Goal: Obtain resource: Download file/media

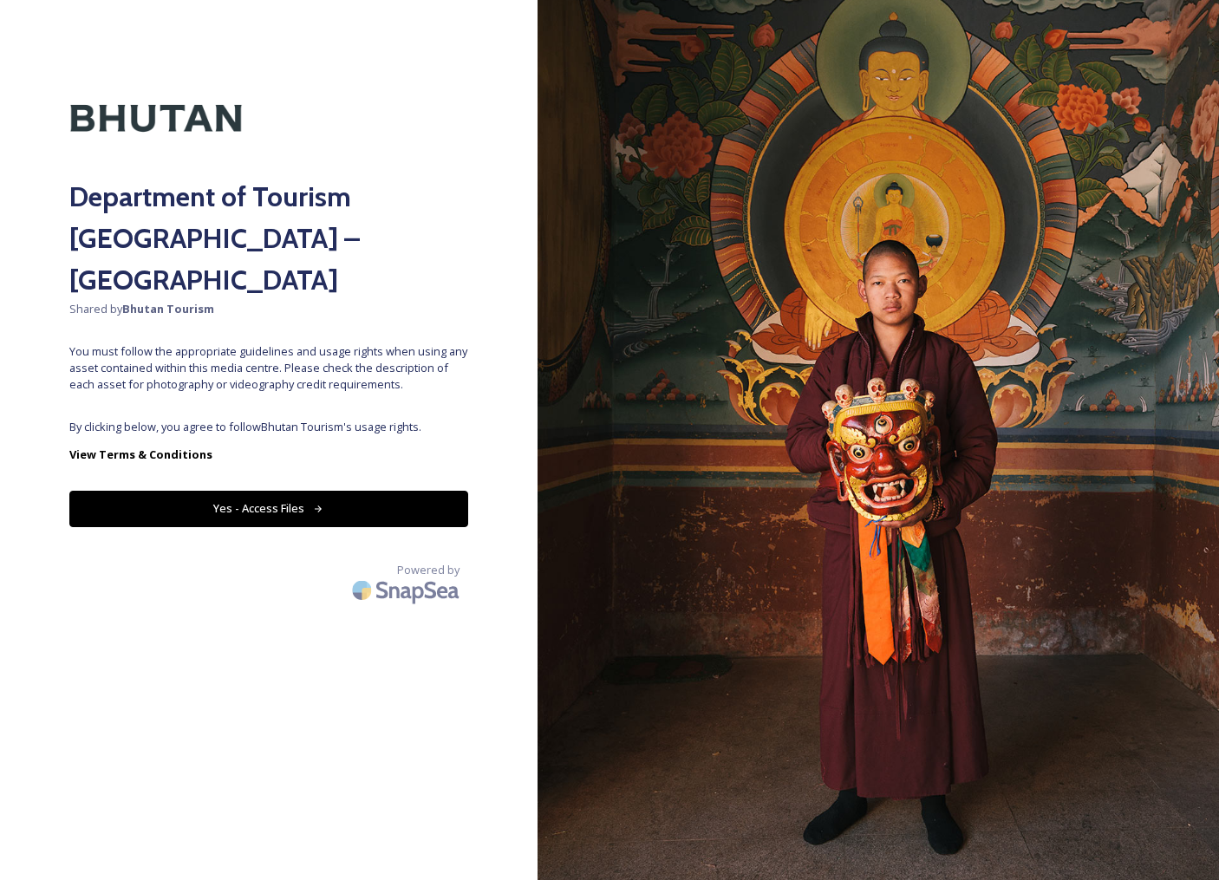
click at [294, 491] on button "Yes - Access Files" at bounding box center [268, 509] width 399 height 36
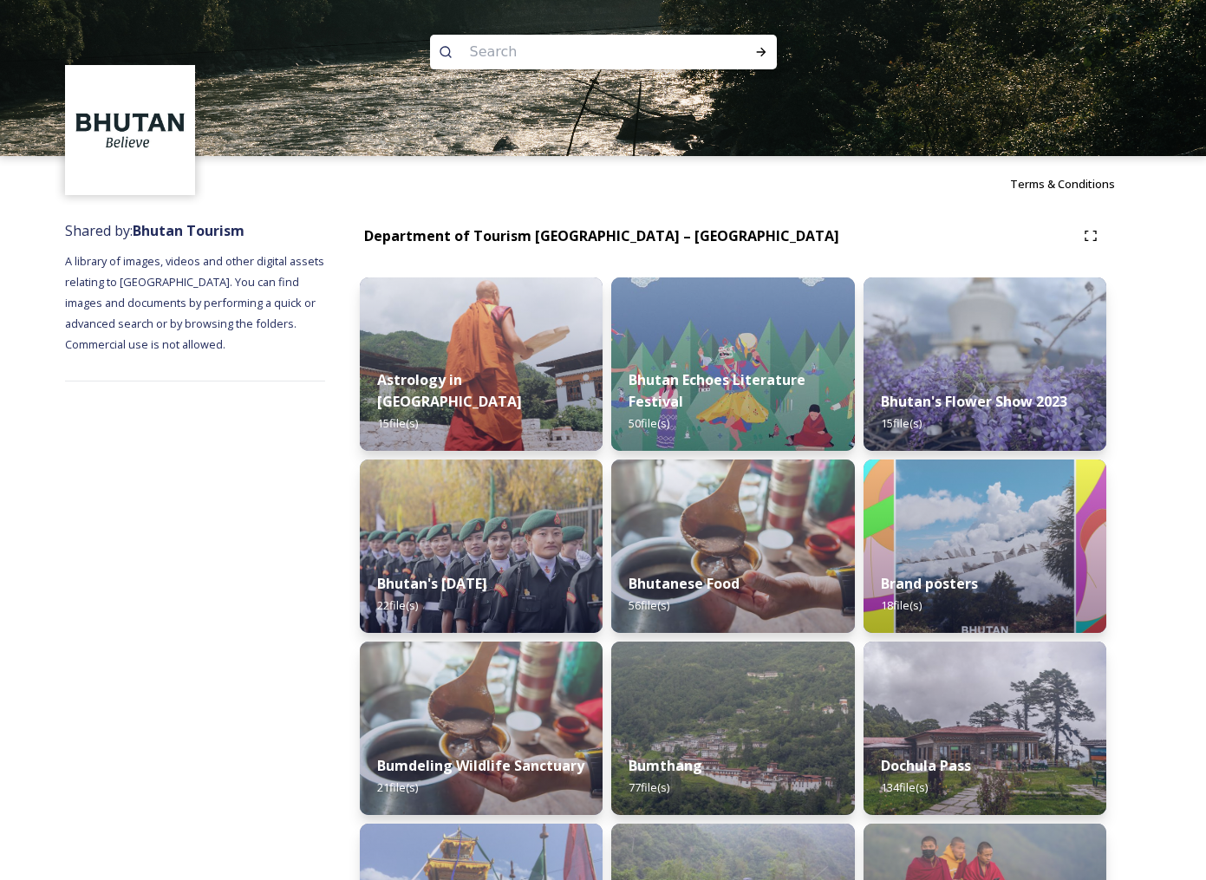
click at [565, 52] on input at bounding box center [580, 52] width 238 height 38
type input "festivals"
click at [763, 58] on icon at bounding box center [761, 52] width 14 height 14
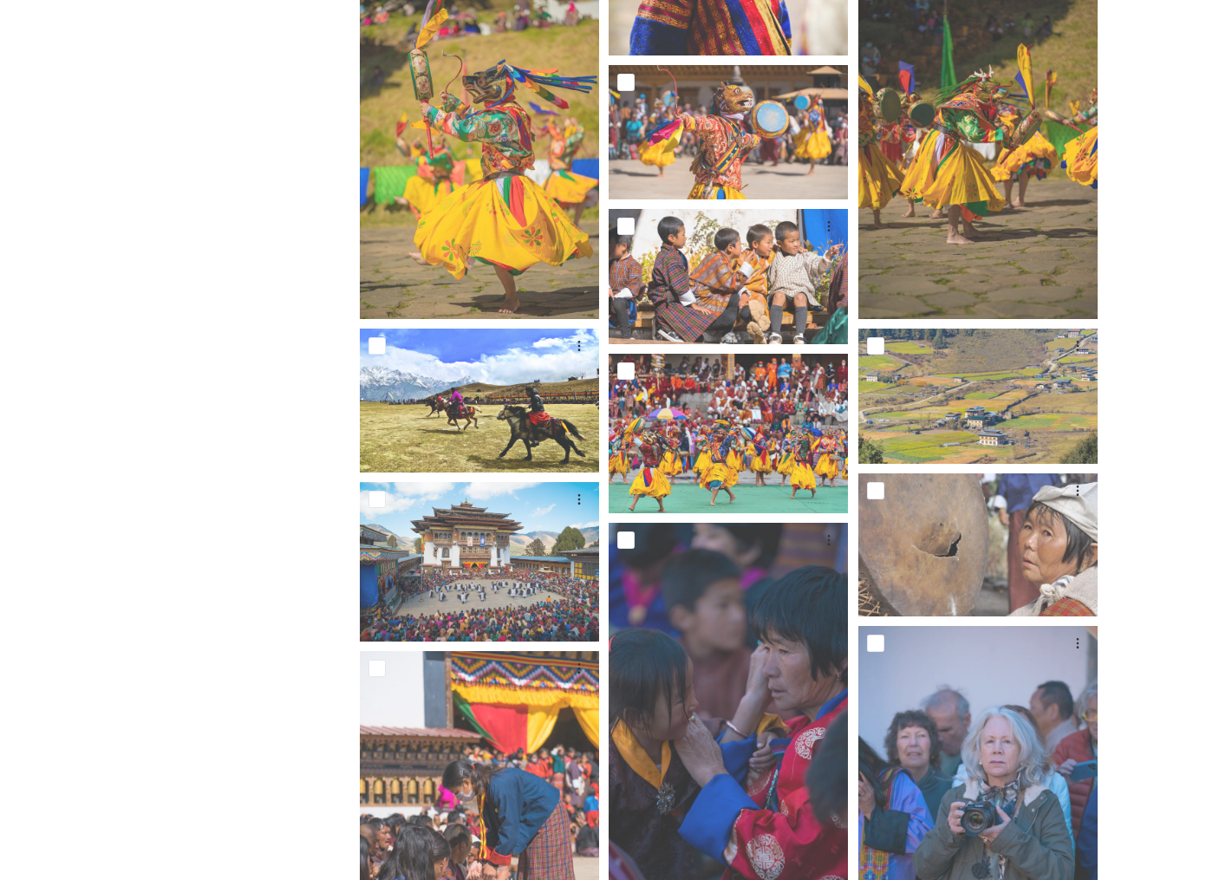
scroll to position [754, 0]
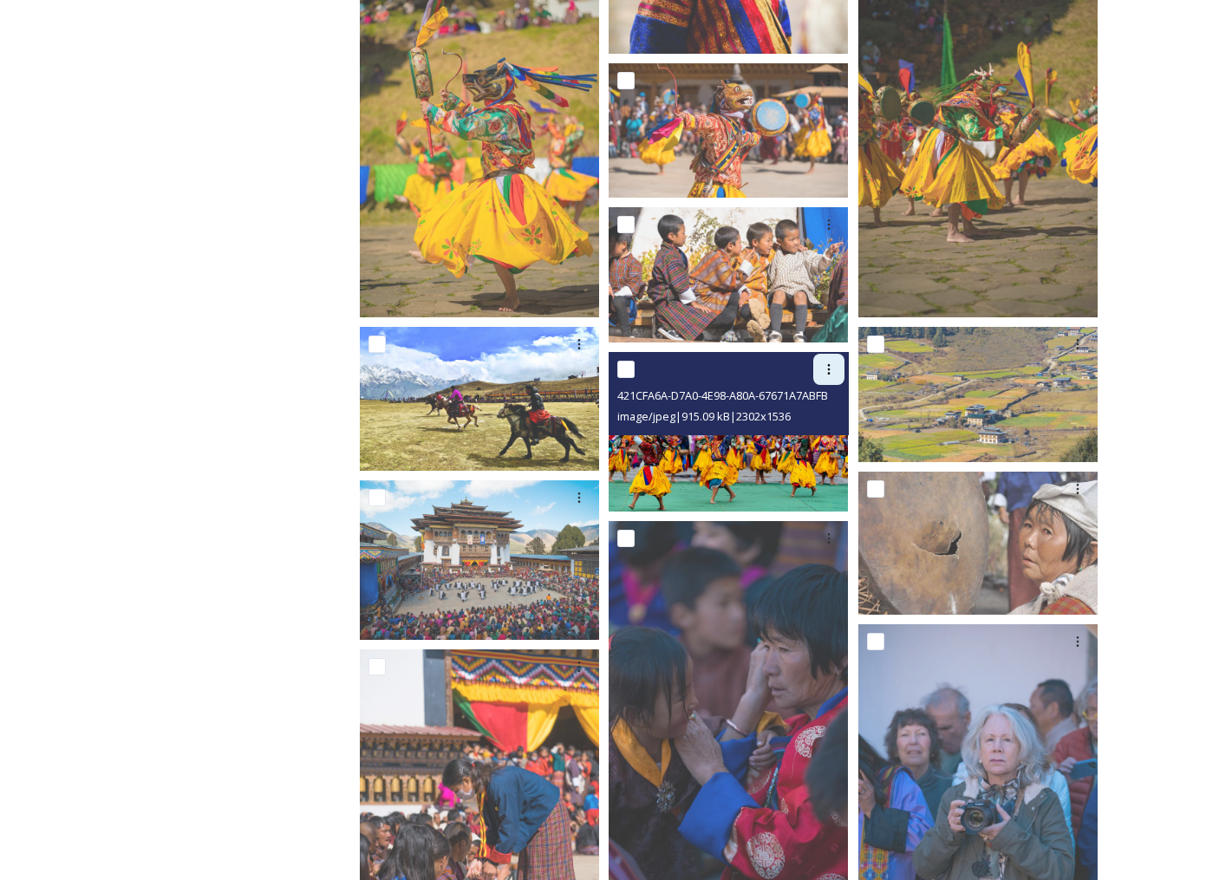
click at [831, 369] on icon at bounding box center [829, 369] width 14 height 14
click at [806, 440] on span "Download" at bounding box center [808, 441] width 53 height 16
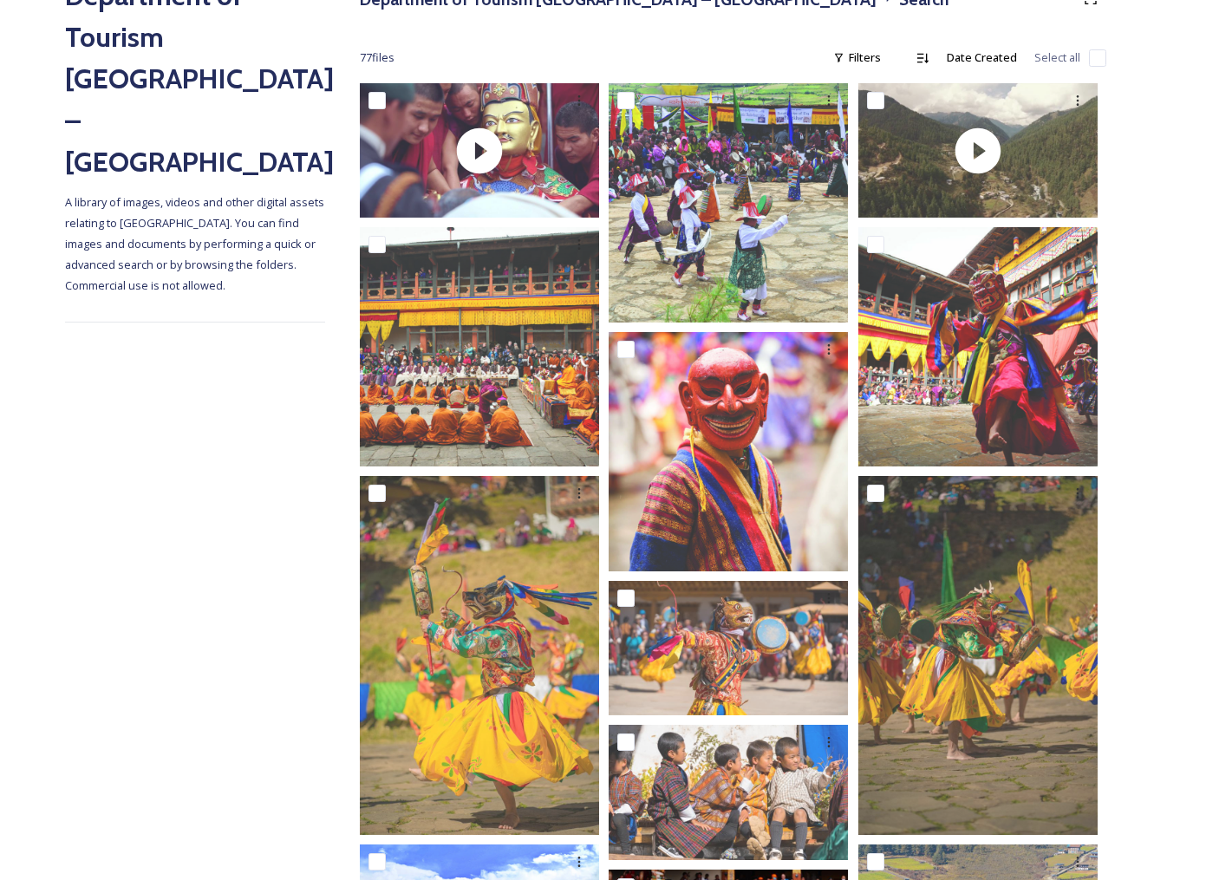
scroll to position [0, 0]
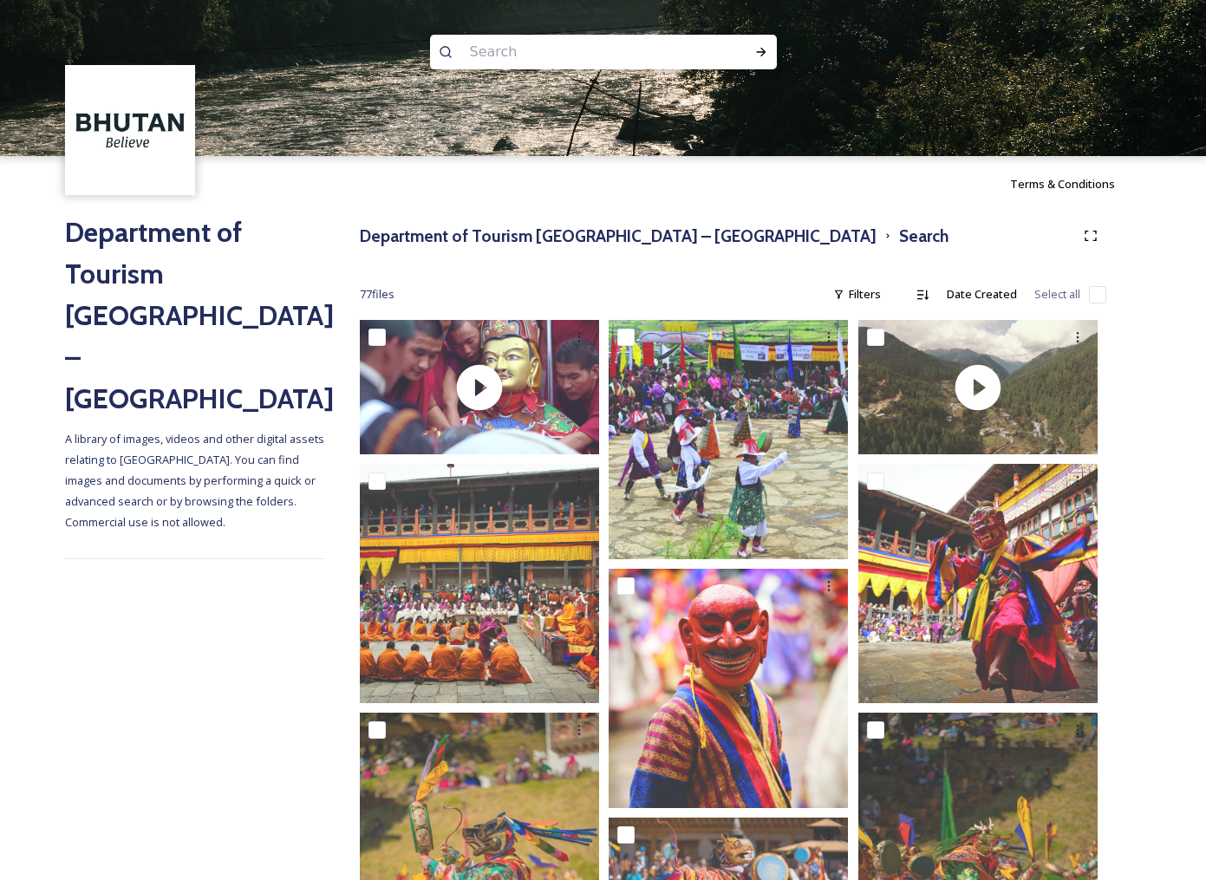
click at [505, 56] on input at bounding box center [580, 52] width 238 height 38
type input "yoga"
type input "meditation"
click at [764, 58] on icon at bounding box center [761, 52] width 14 height 14
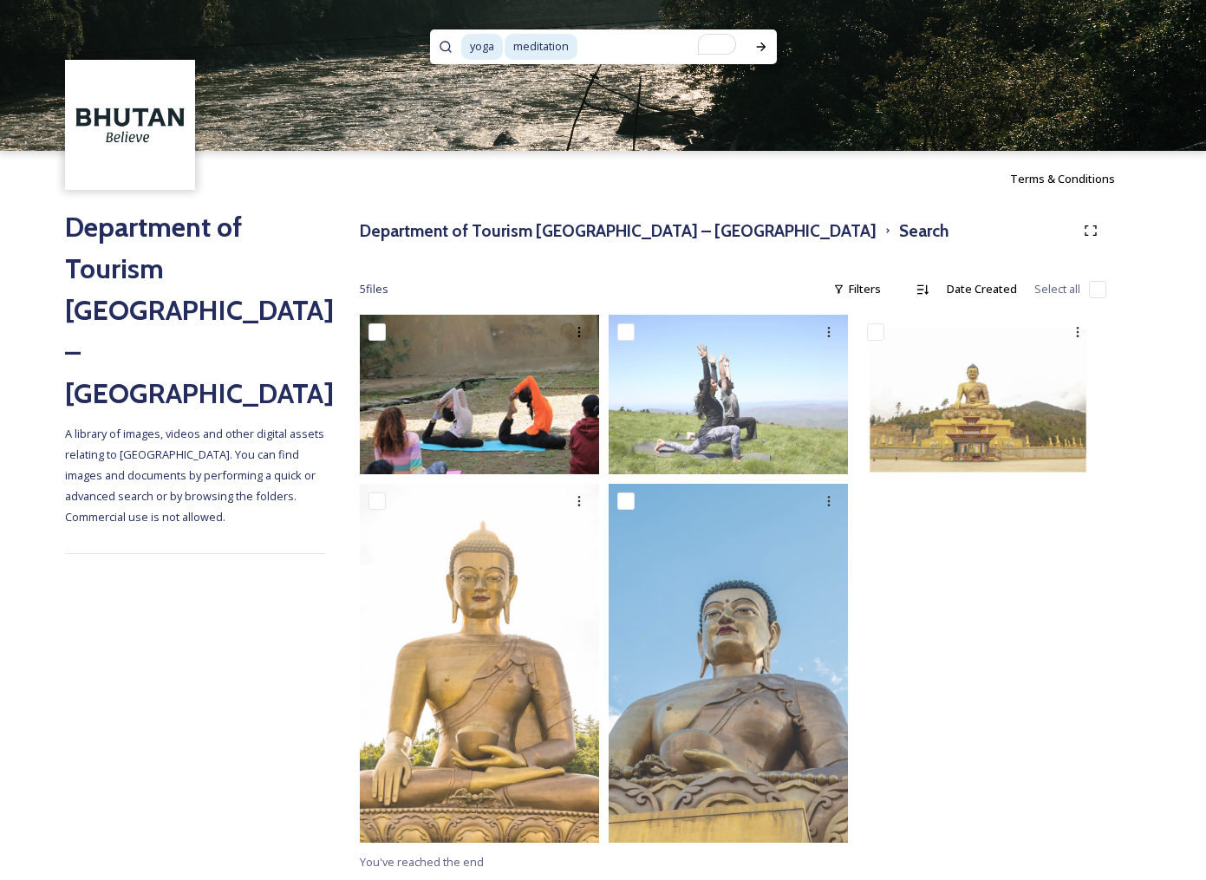
scroll to position [6, 0]
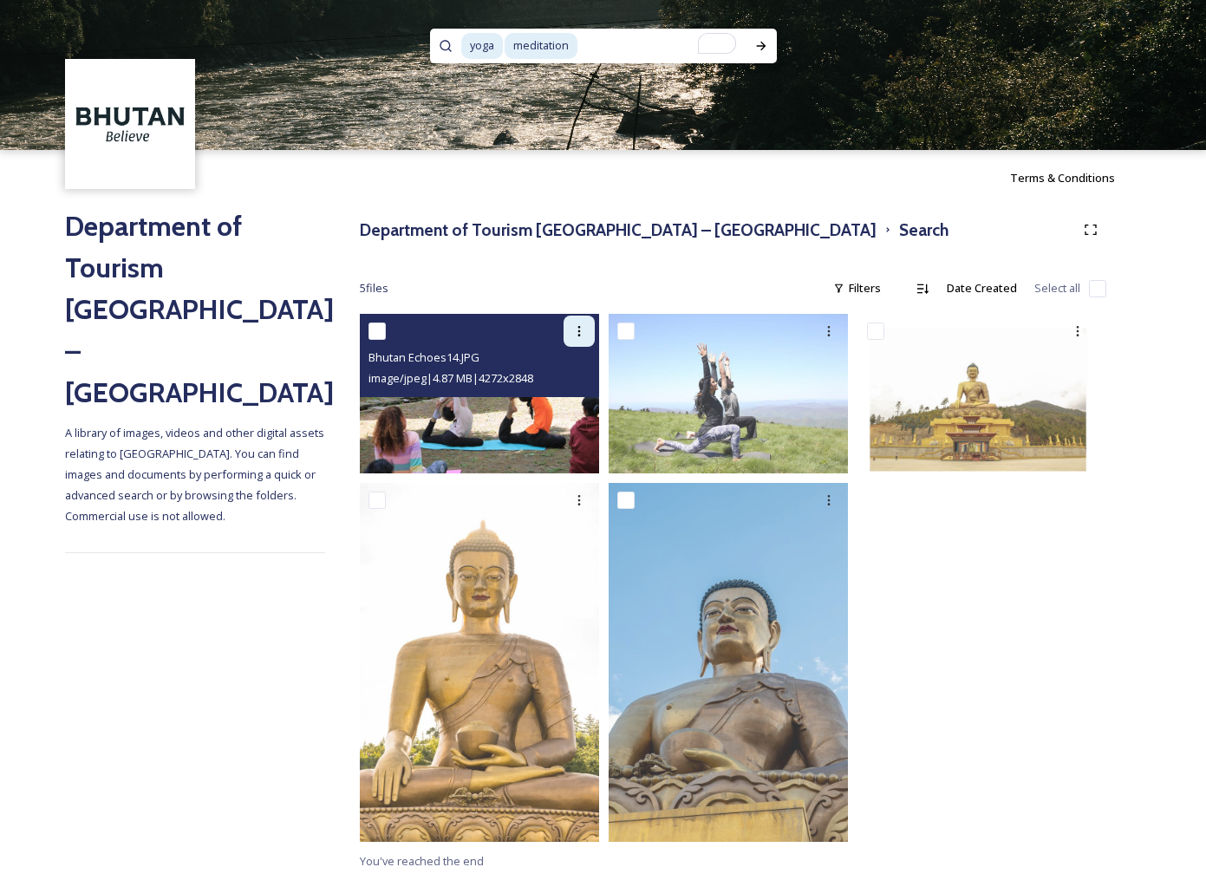
click at [580, 327] on icon at bounding box center [579, 331] width 14 height 14
click at [555, 405] on span "Download" at bounding box center [558, 402] width 53 height 16
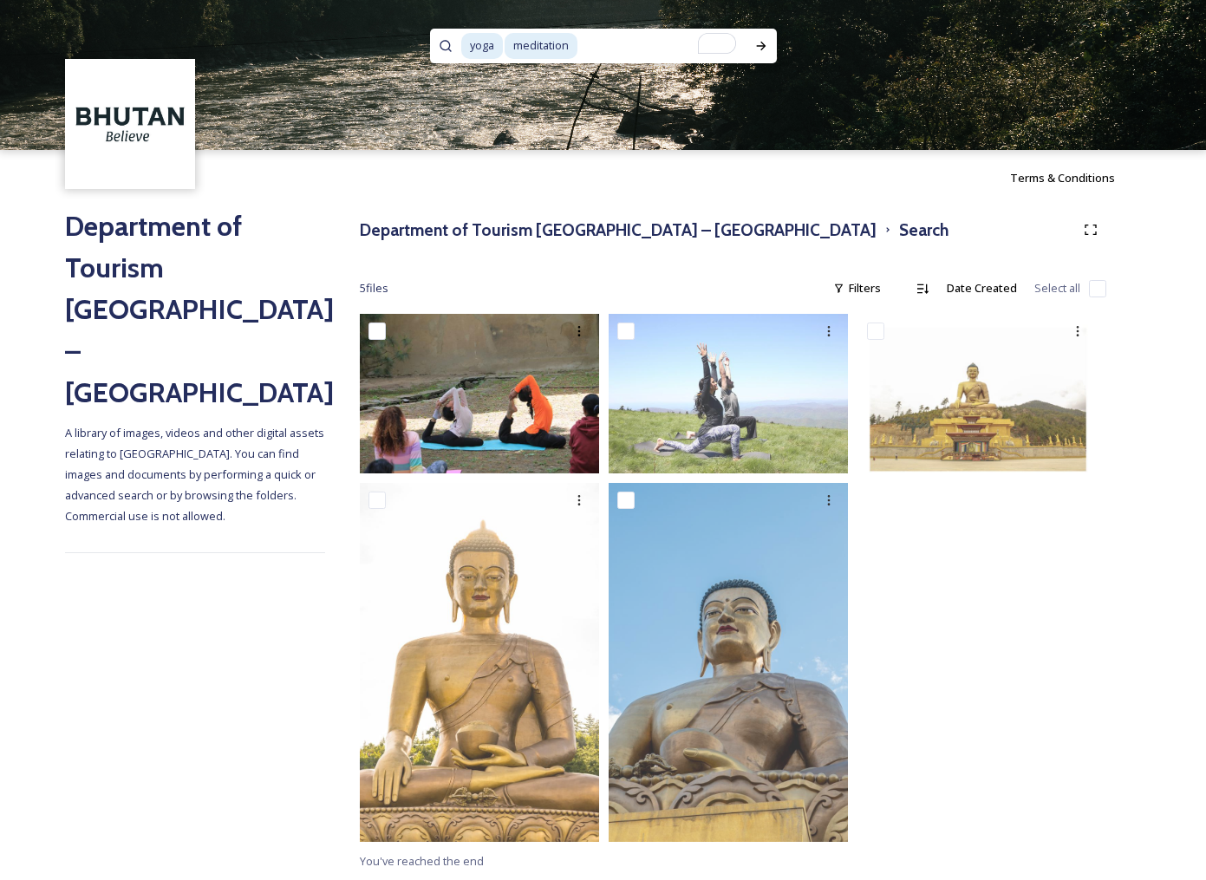
click at [636, 31] on input "To enrich screen reader interactions, please activate Accessibility in Grammarl…" at bounding box center [662, 46] width 166 height 38
type input "m"
type input "y"
type input "river rafting"
click at [754, 45] on icon at bounding box center [761, 46] width 14 height 14
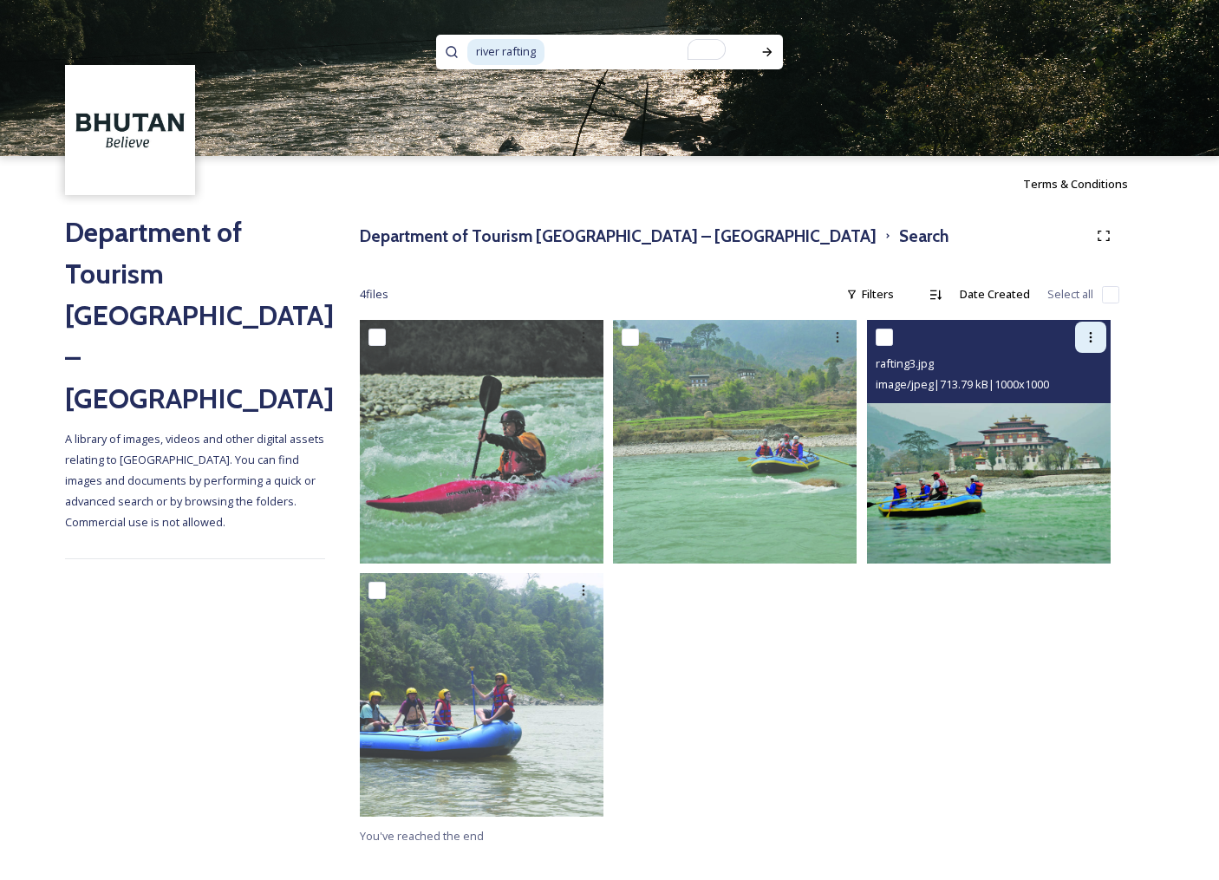
click at [1085, 337] on icon at bounding box center [1091, 337] width 14 height 14
click at [1078, 413] on span "Download" at bounding box center [1070, 408] width 53 height 16
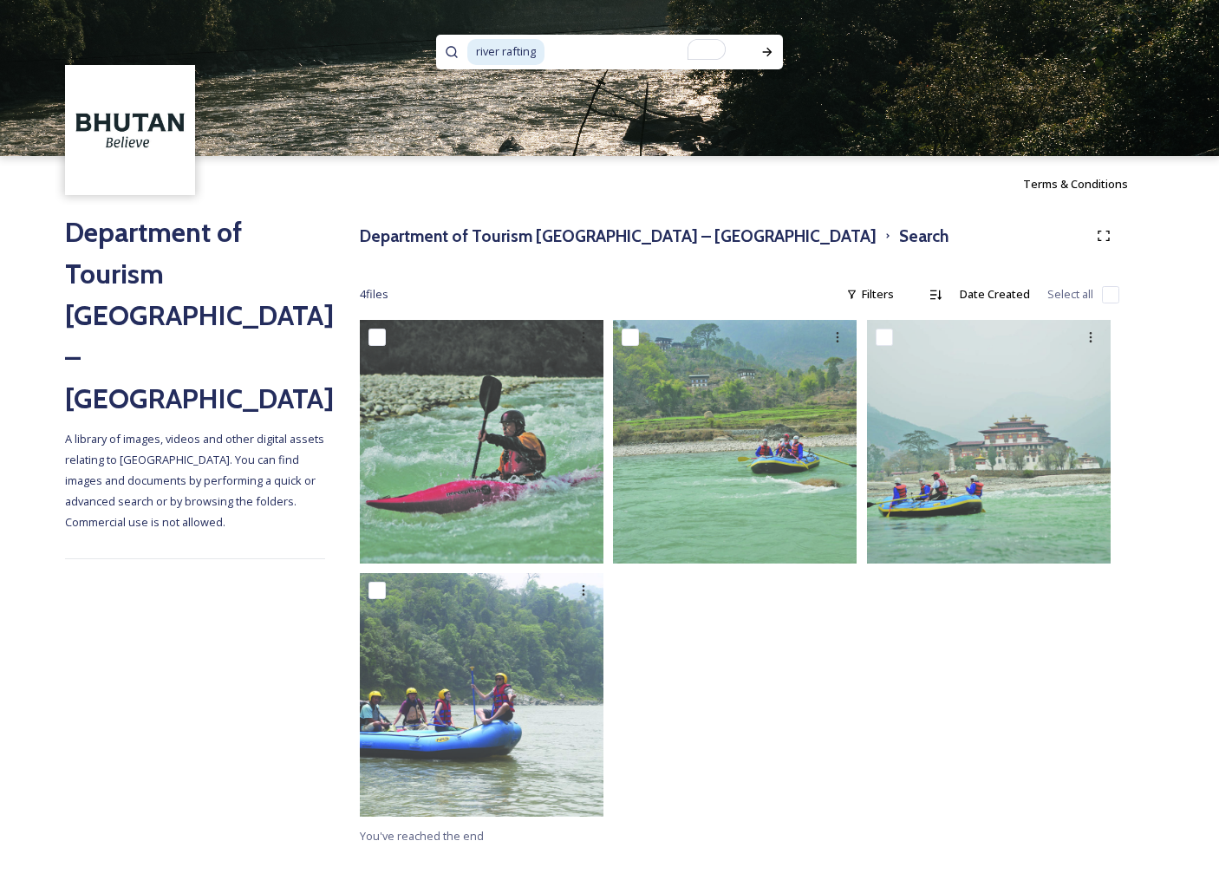
click at [618, 55] on input "To enrich screen reader interactions, please activate Accessibility in Grammarl…" at bounding box center [645, 52] width 199 height 38
type input "\"
type input "r"
type input "bird watching"
click at [766, 51] on icon at bounding box center [767, 52] width 14 height 14
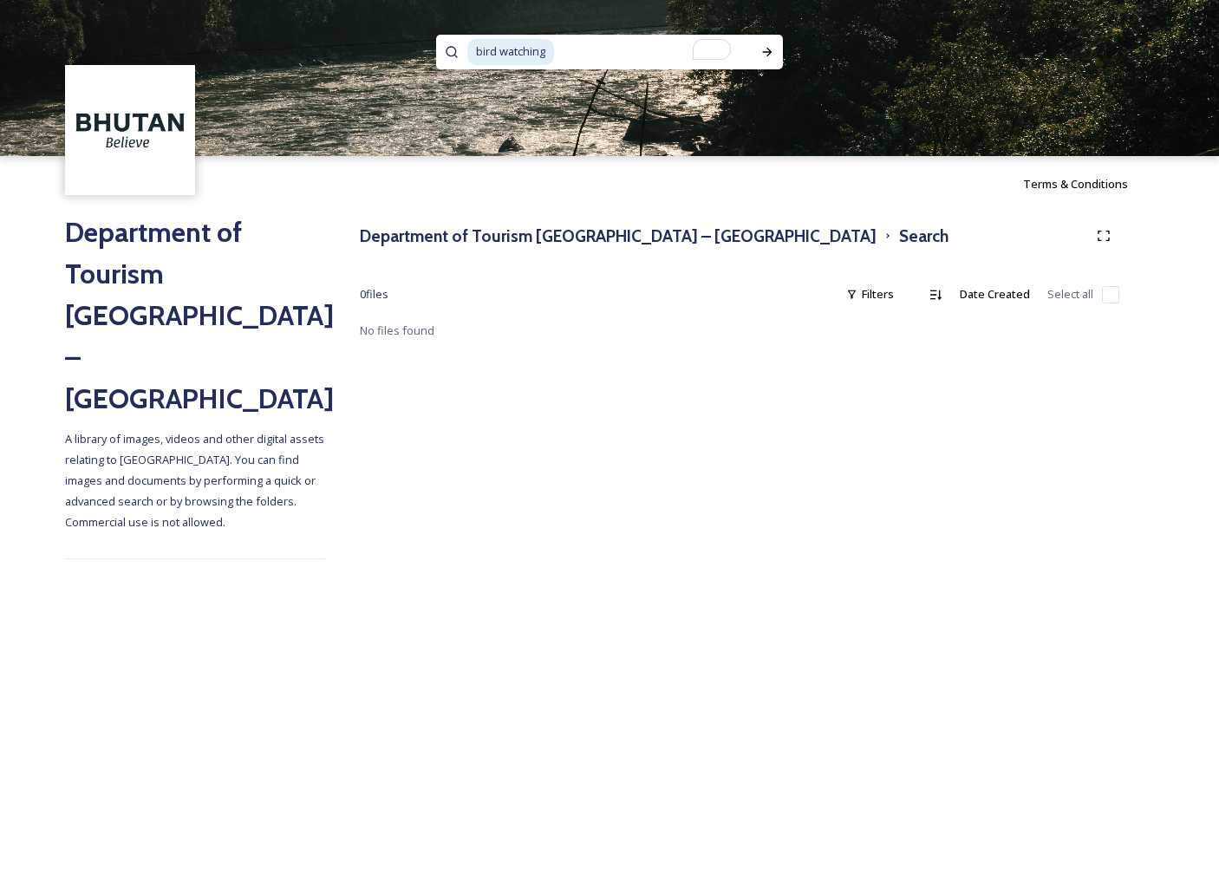
click at [589, 50] on input "To enrich screen reader interactions, please activate Accessibility in Grammarl…" at bounding box center [652, 52] width 193 height 38
type input "b"
type input "e"
type input "bird"
type input "eco"
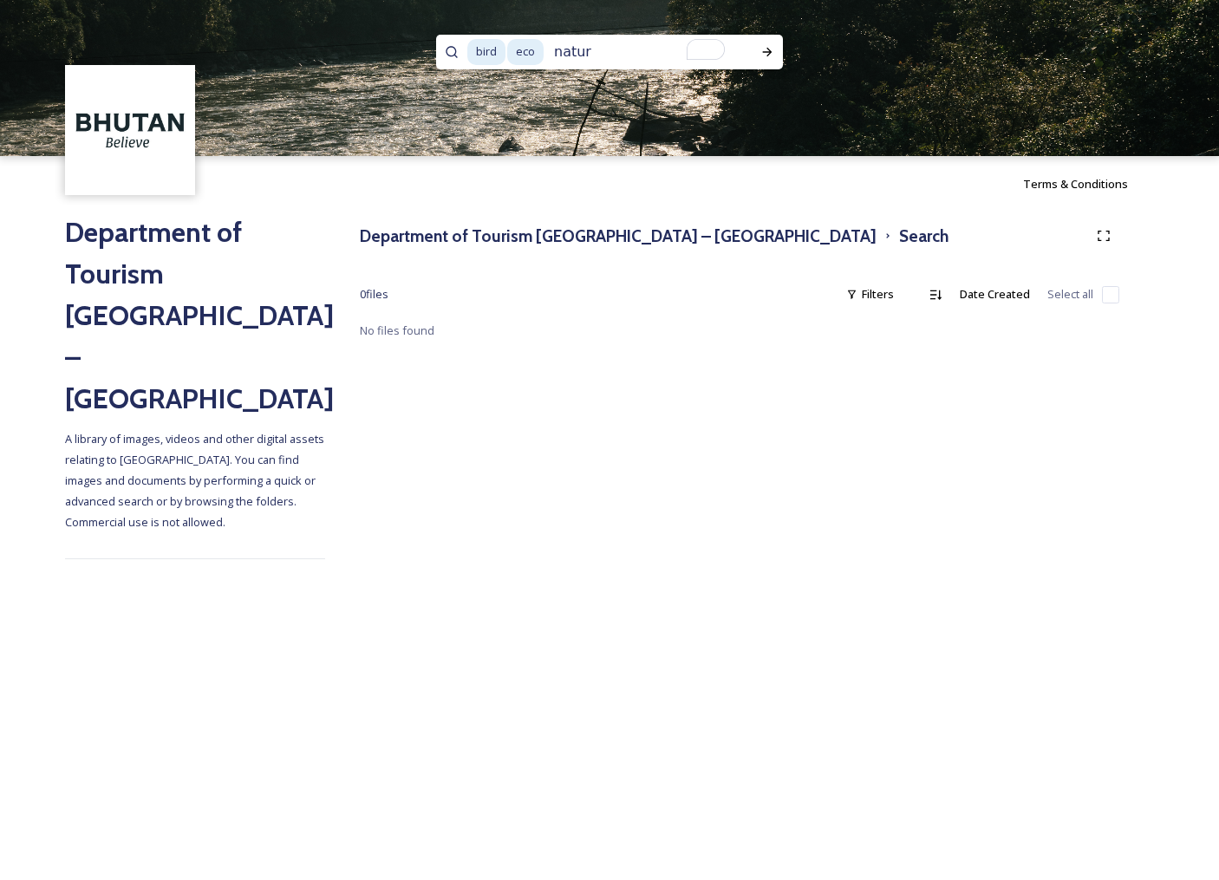
type input "nature"
type input "watching"
click at [772, 58] on icon at bounding box center [767, 52] width 14 height 14
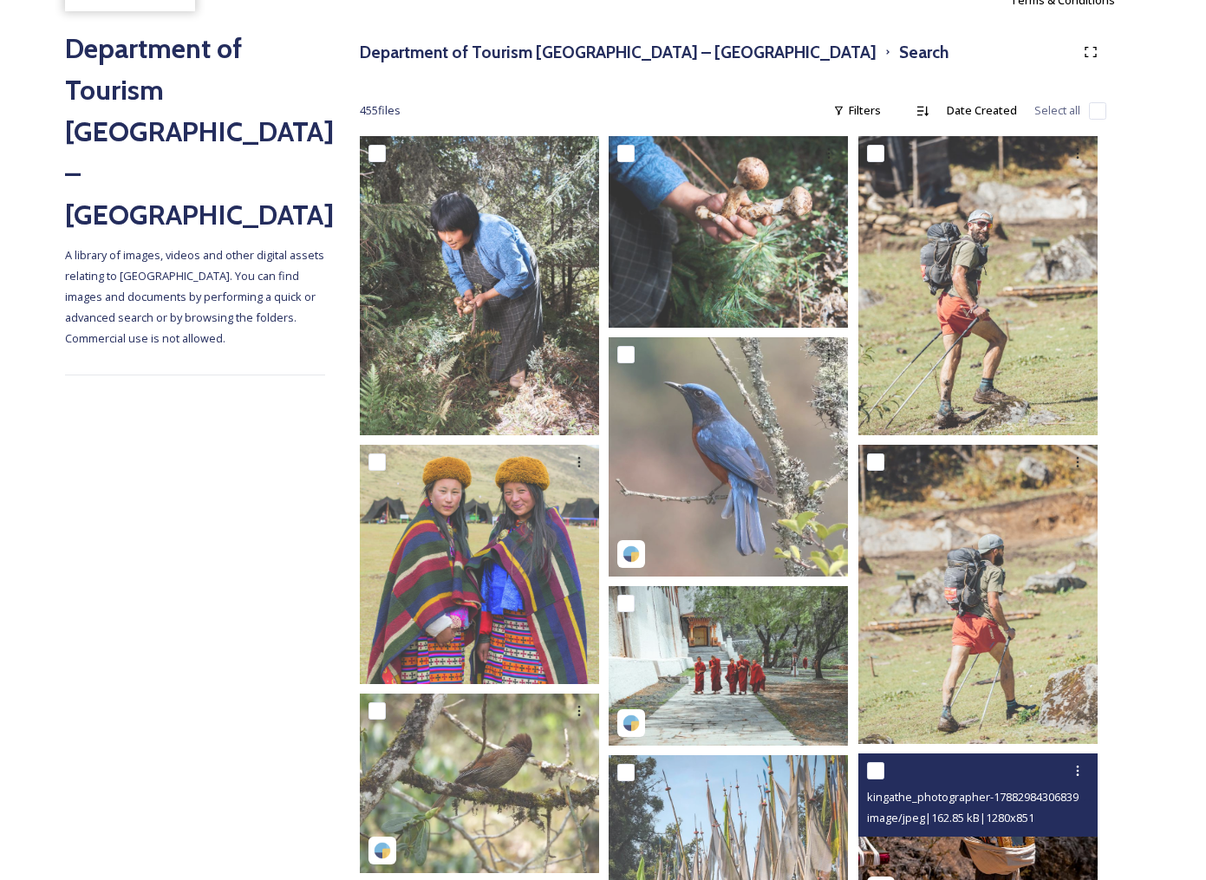
scroll to position [168, 0]
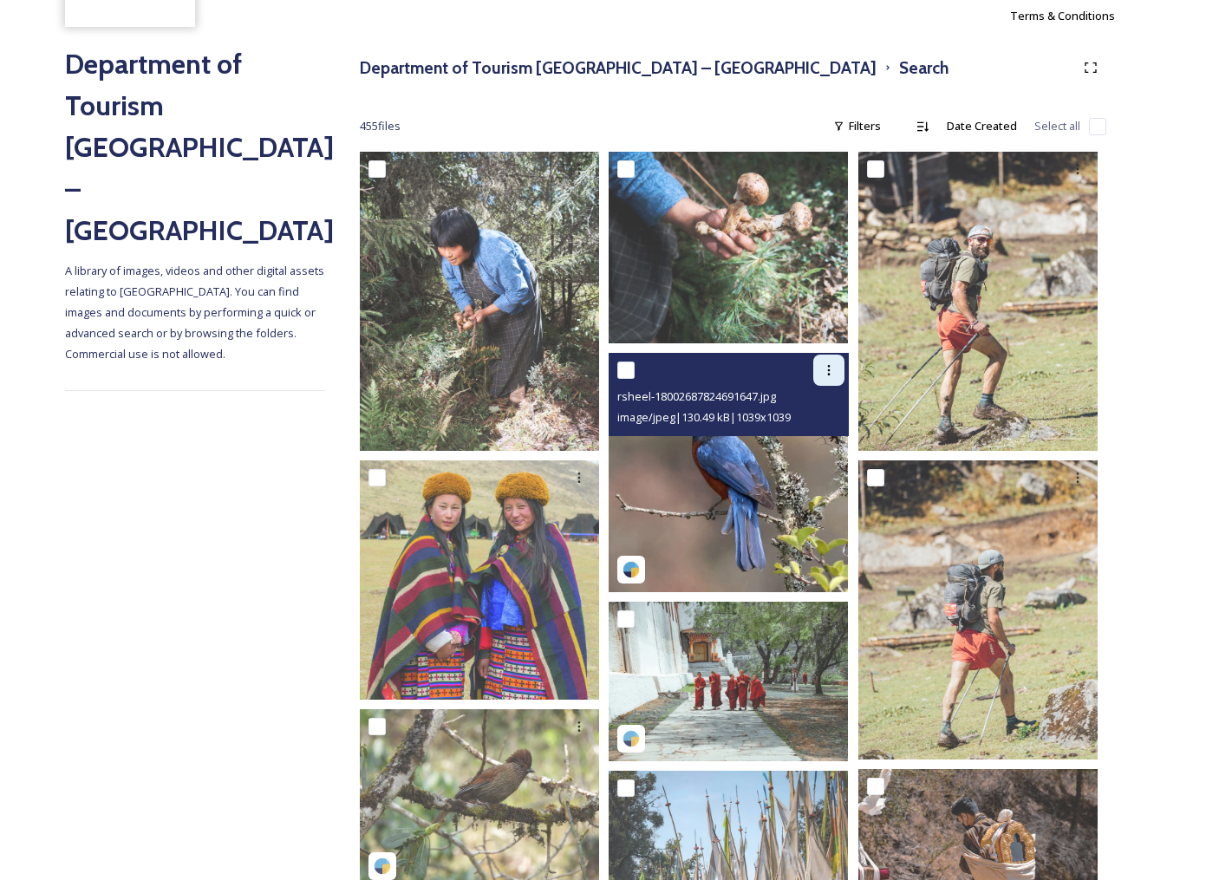
click at [829, 374] on icon at bounding box center [828, 370] width 3 height 10
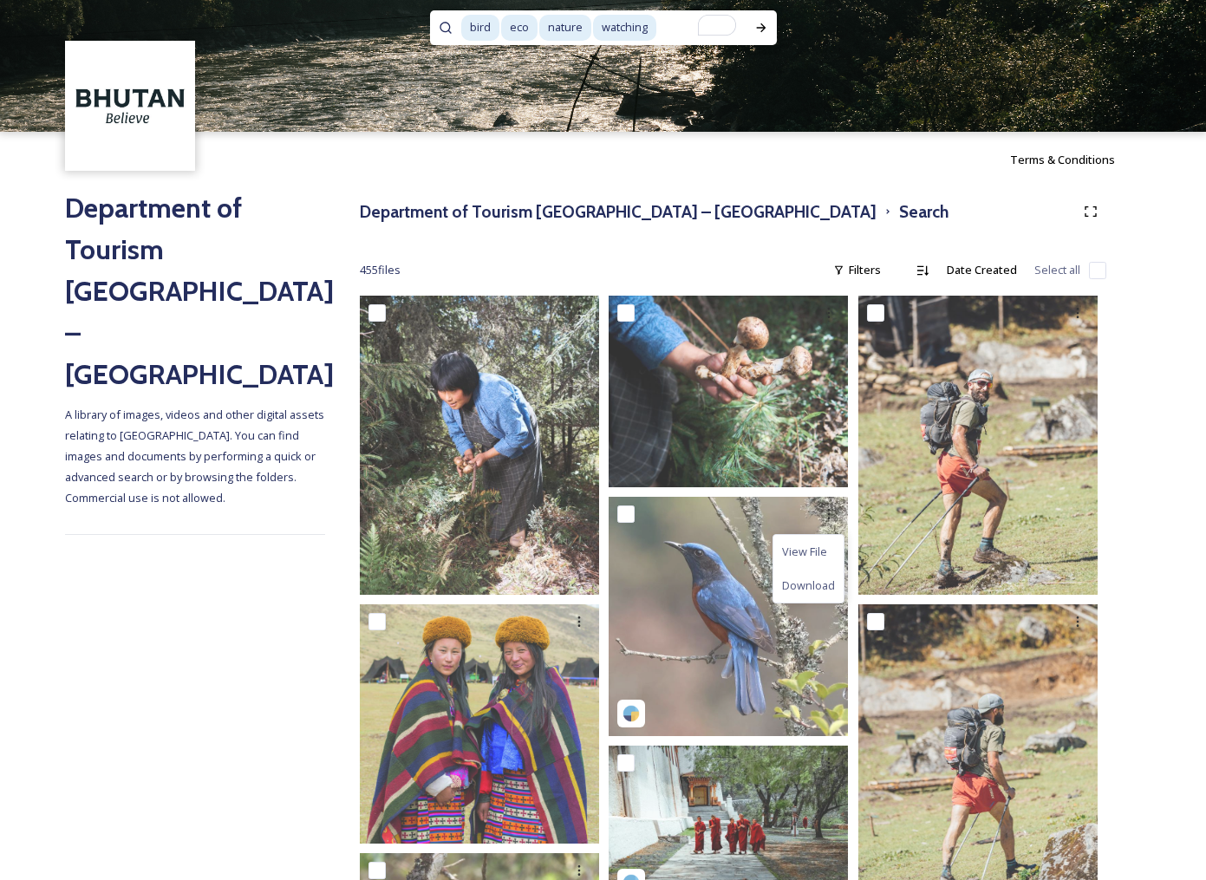
scroll to position [0, 0]
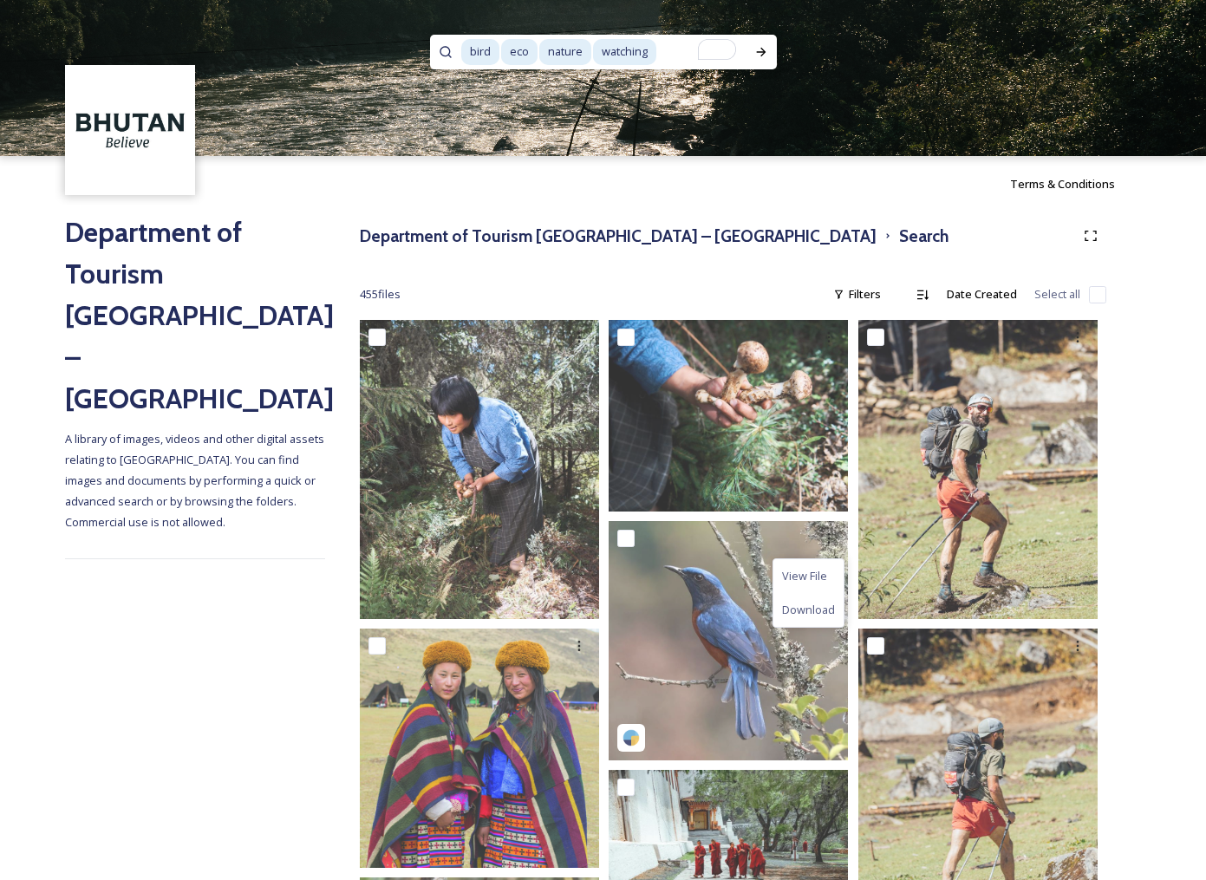
click at [674, 58] on input "To enrich screen reader interactions, please activate Accessibility in Grammarl…" at bounding box center [702, 52] width 88 height 38
type input "watchin"
type input "n"
type input "e"
type input "b"
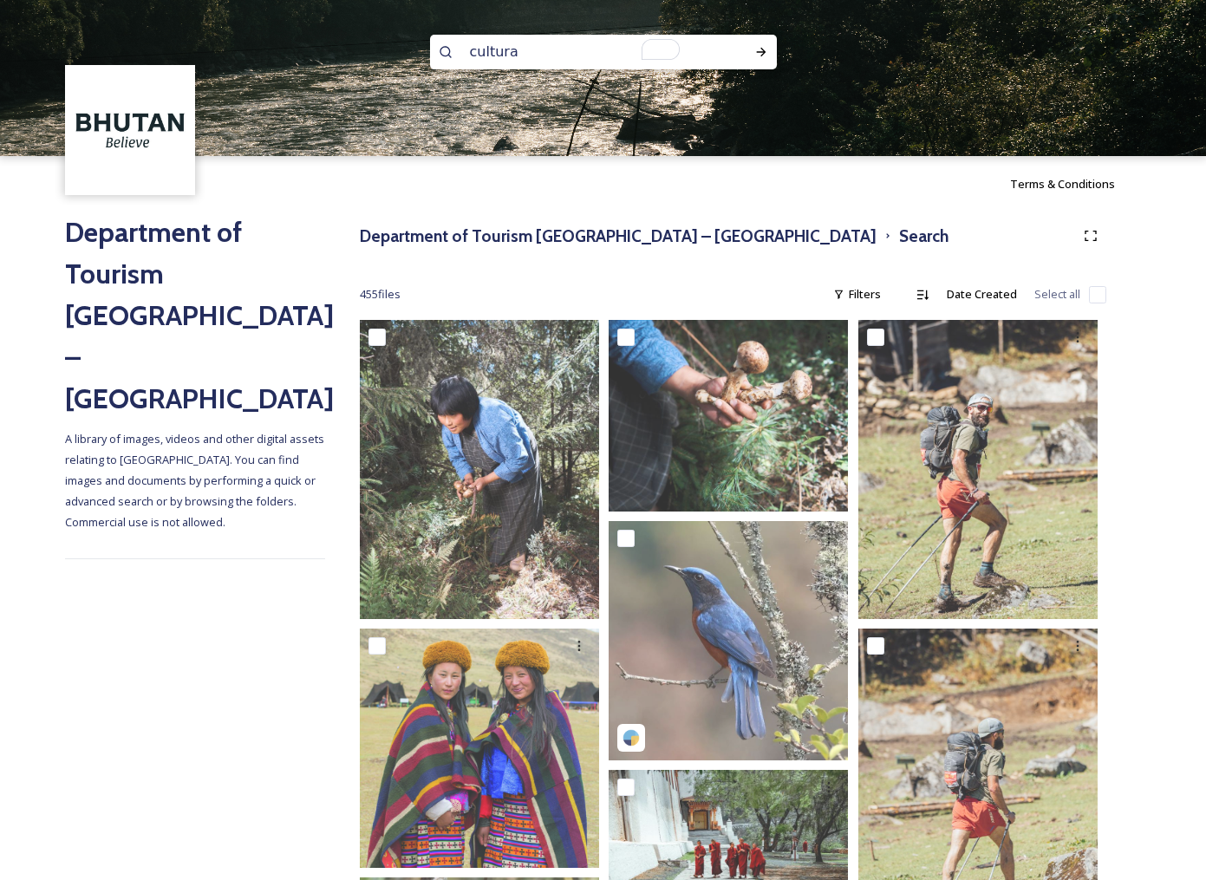
type input "cultural"
type input "culture"
click at [752, 51] on div "Run Search" at bounding box center [760, 51] width 31 height 31
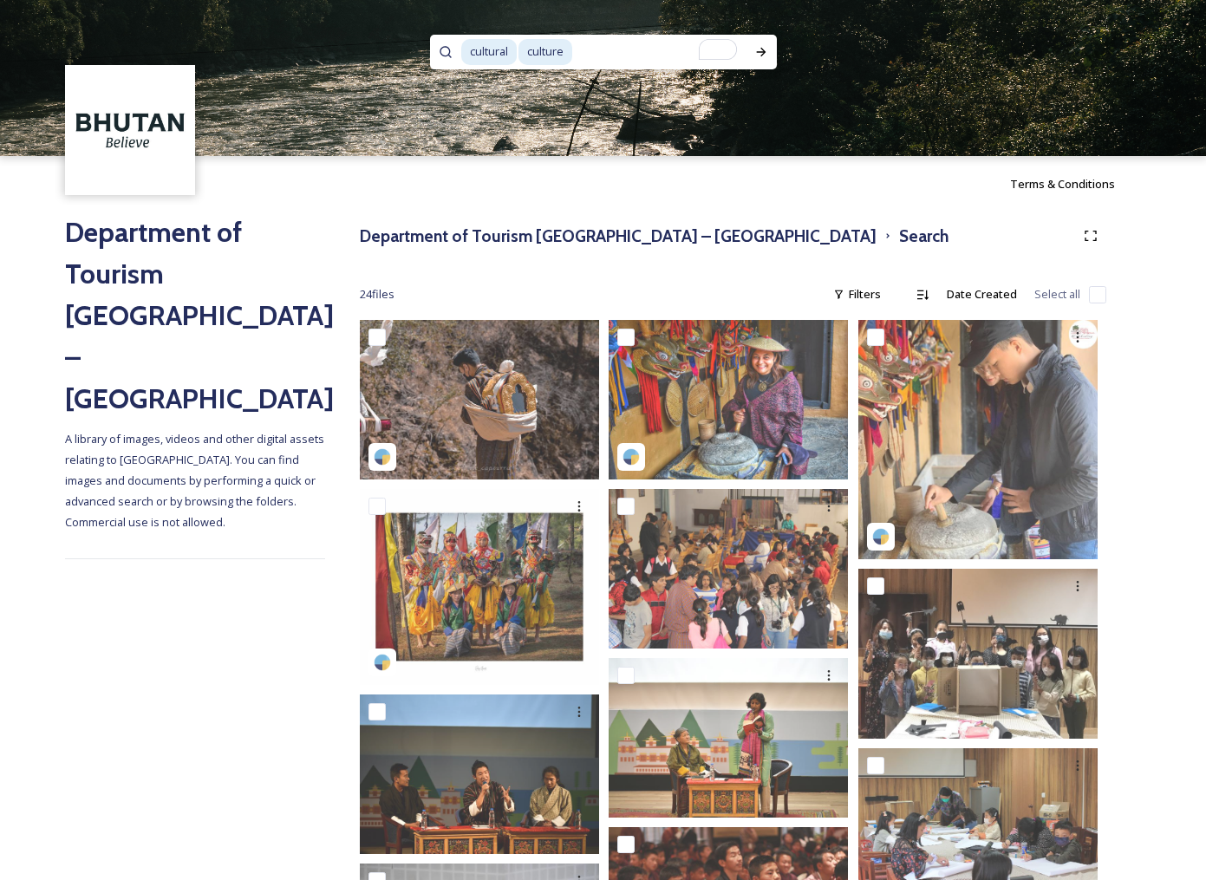
click at [192, 238] on h2 "Department of Tourism [GEOGRAPHIC_DATA] – [GEOGRAPHIC_DATA]" at bounding box center [195, 316] width 260 height 208
click at [148, 116] on img at bounding box center [131, 131] width 126 height 126
click at [433, 236] on h3 "Department of Tourism [GEOGRAPHIC_DATA] – [GEOGRAPHIC_DATA]" at bounding box center [618, 236] width 517 height 25
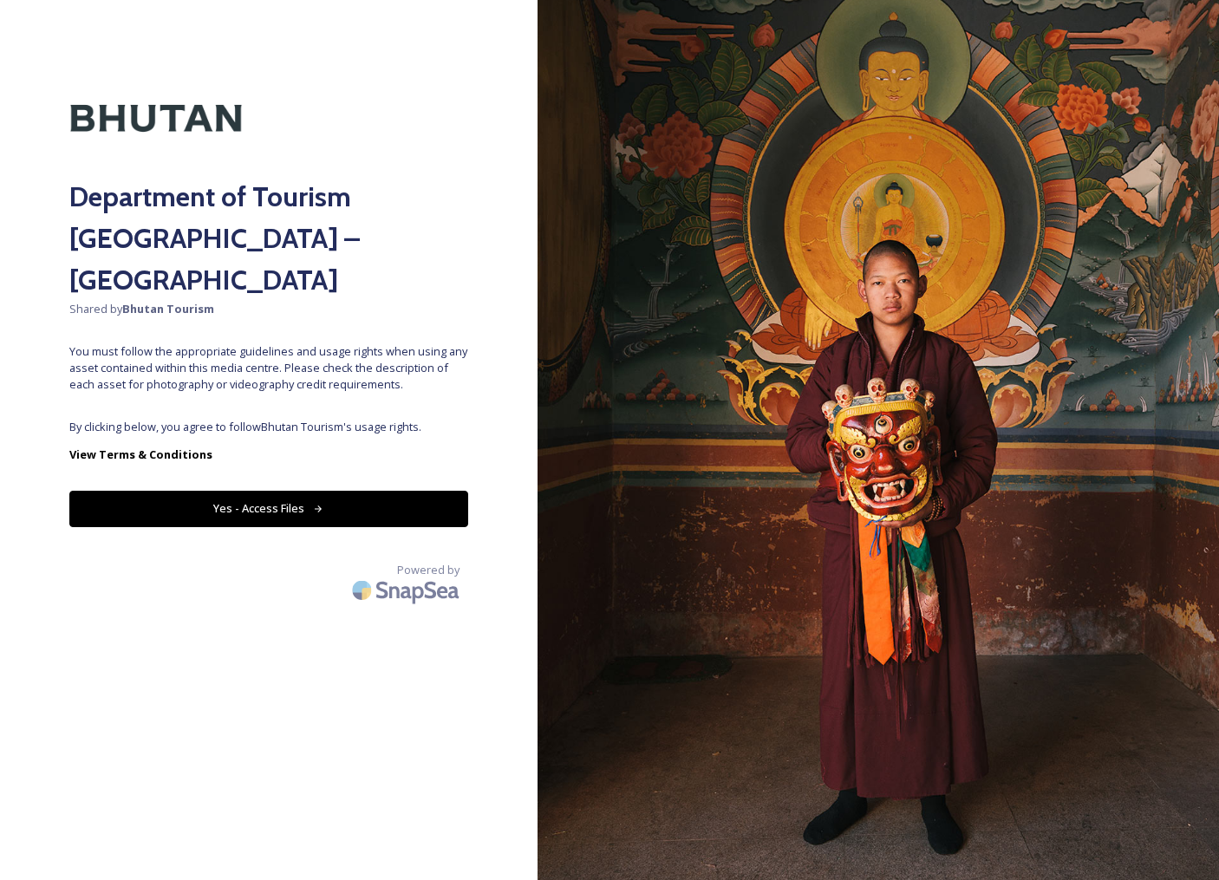
click at [303, 491] on button "Yes - Access Files" at bounding box center [268, 509] width 399 height 36
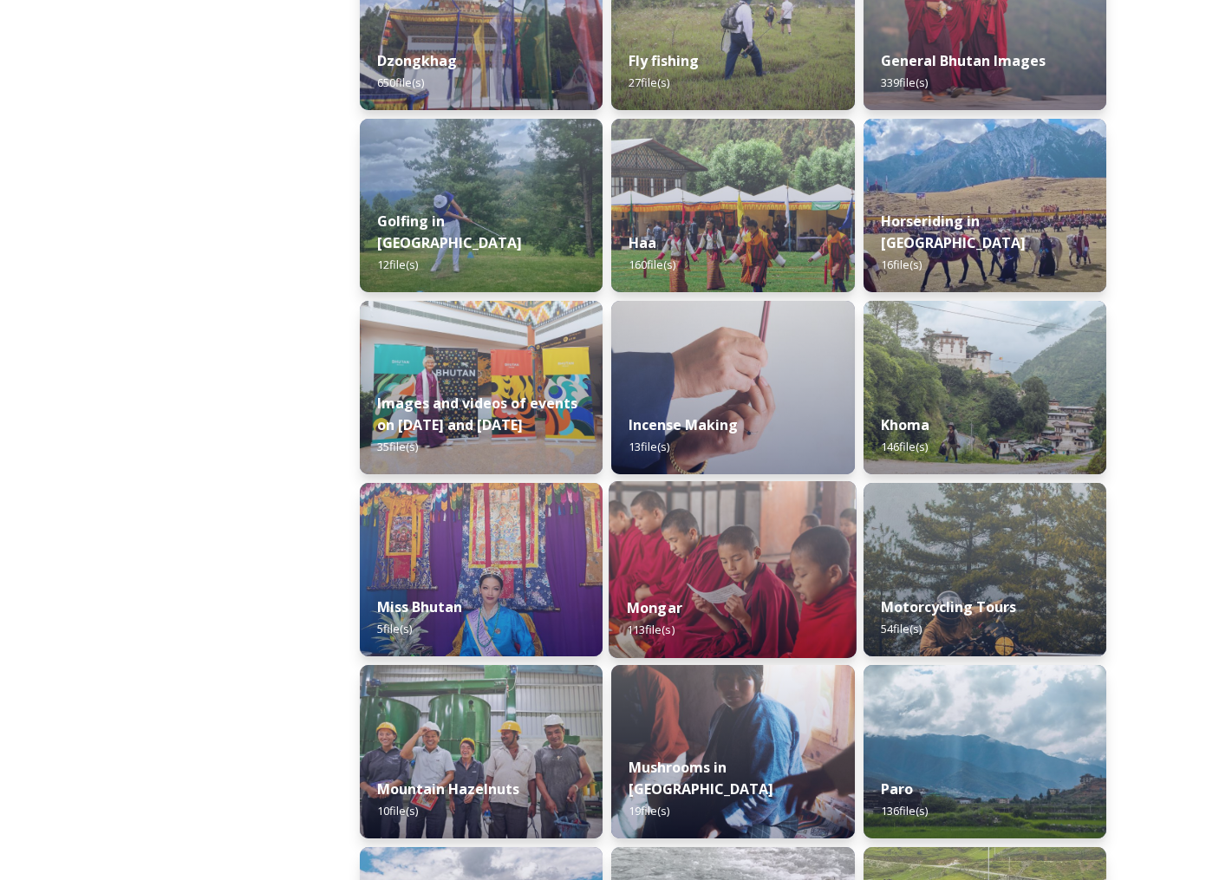
scroll to position [1198, 0]
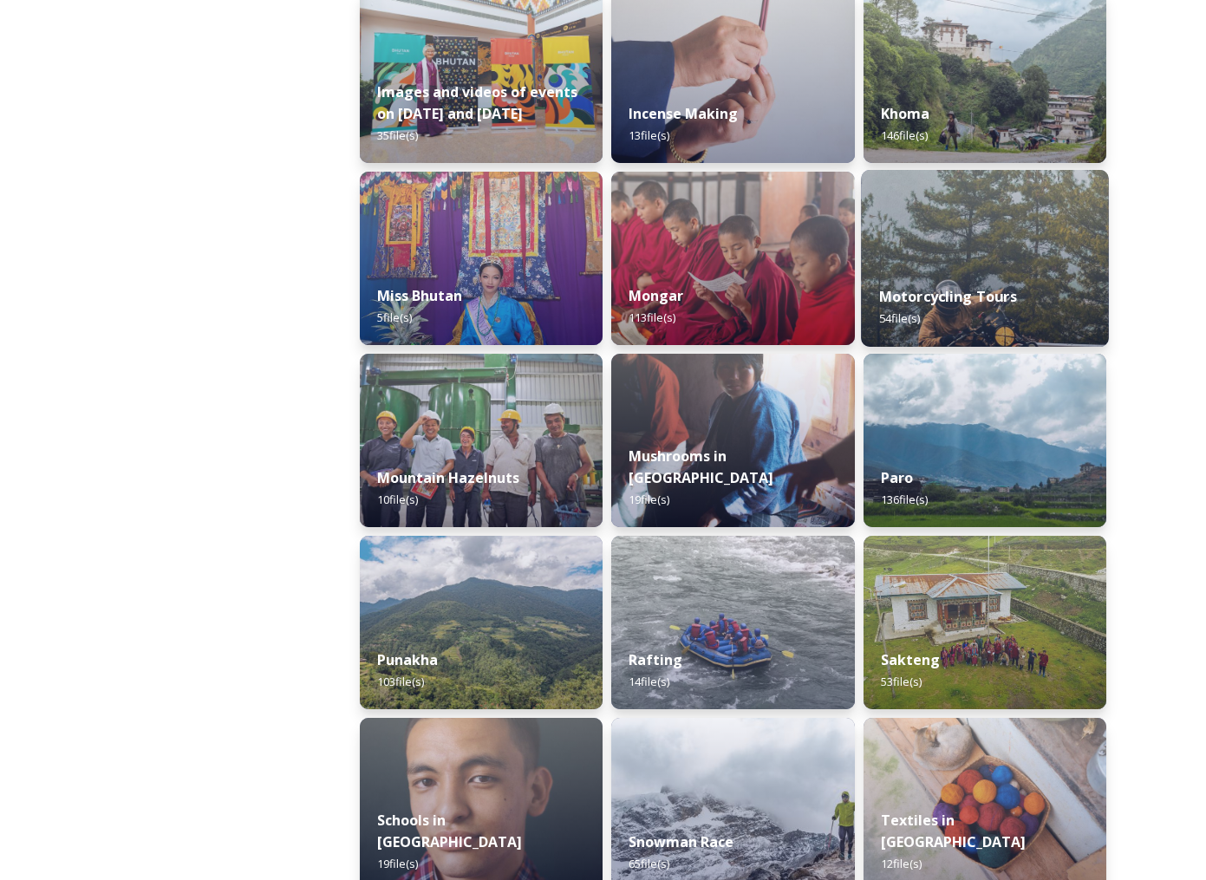
click at [905, 292] on strong "Motorcycling Tours" at bounding box center [947, 296] width 138 height 19
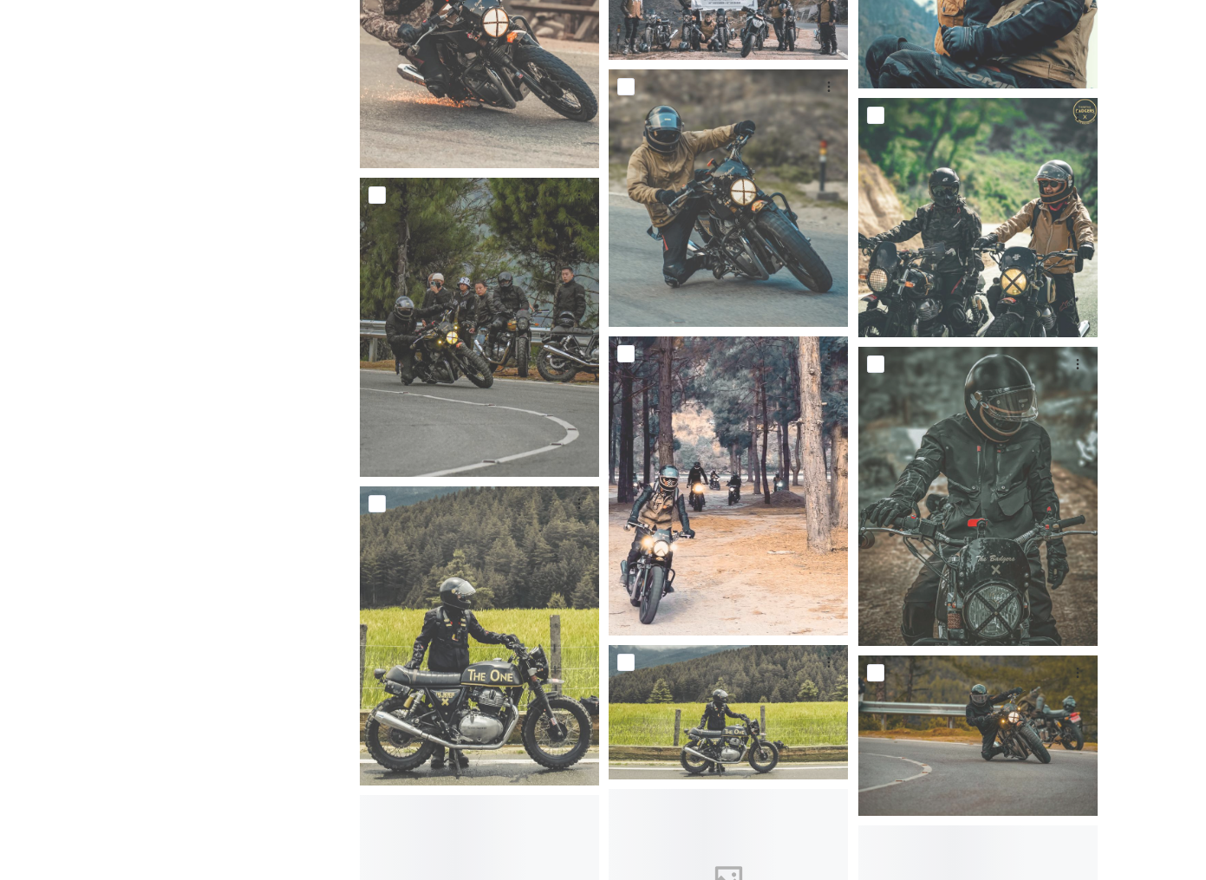
scroll to position [3741, 0]
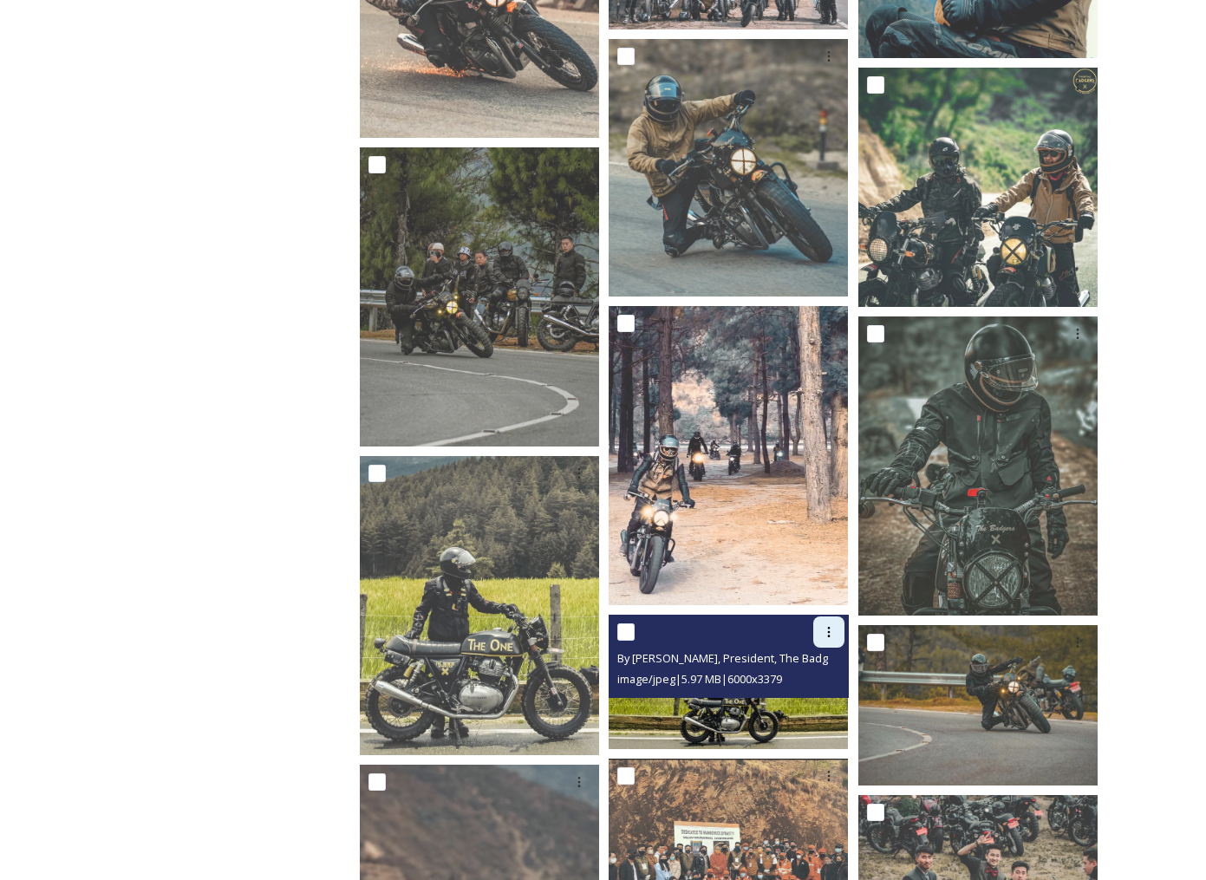
click at [826, 632] on icon at bounding box center [829, 632] width 14 height 14
click at [815, 704] on span "Download" at bounding box center [808, 703] width 53 height 16
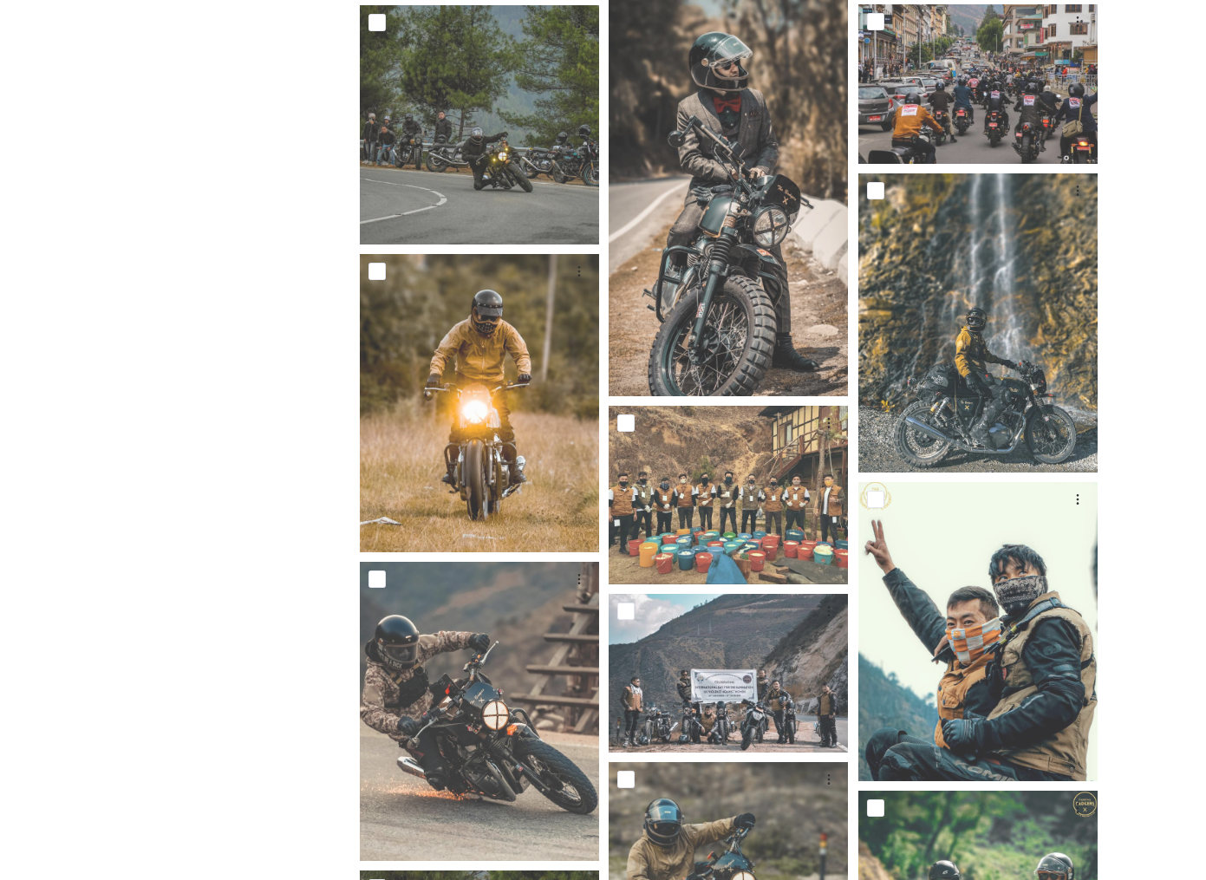
scroll to position [2581, 0]
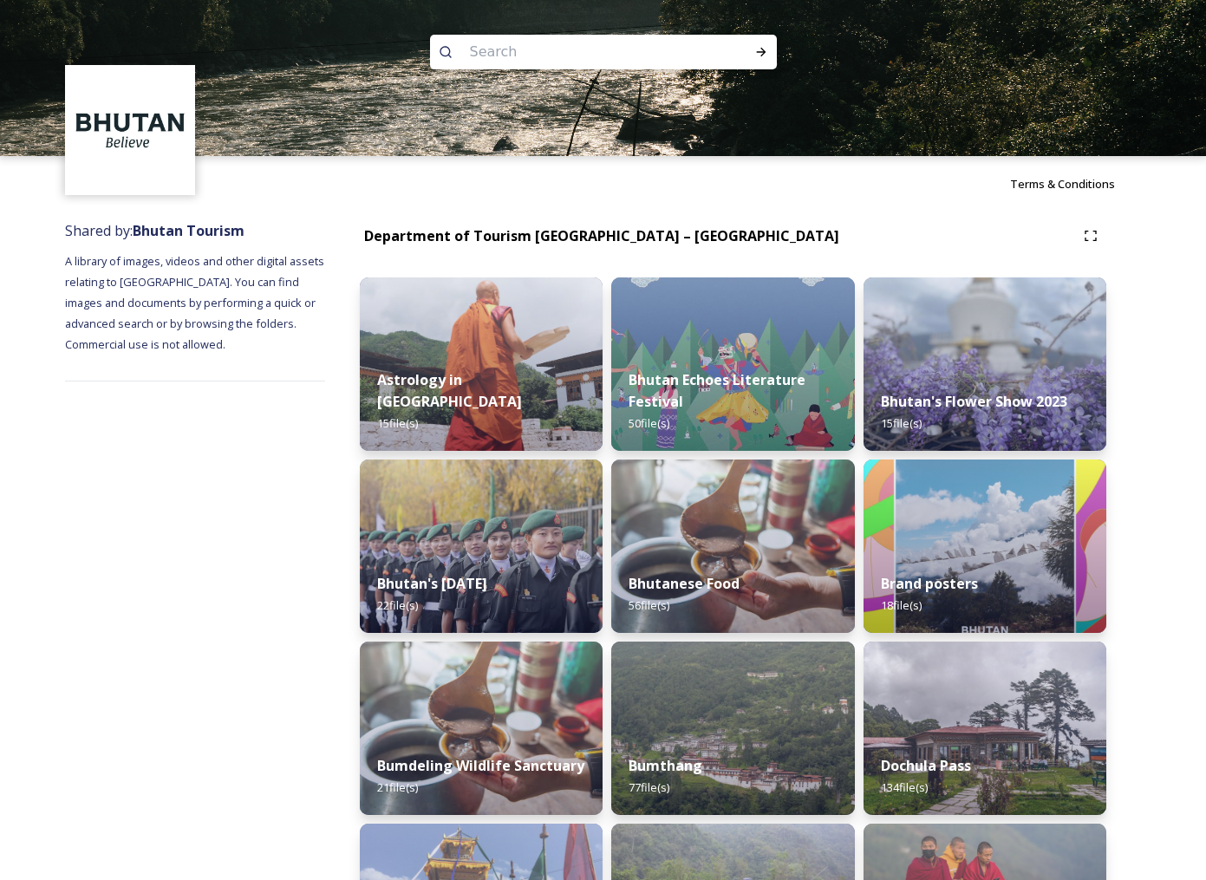
click at [584, 60] on input at bounding box center [580, 52] width 238 height 38
type input "[GEOGRAPHIC_DATA]"
click at [758, 53] on icon at bounding box center [761, 52] width 14 height 14
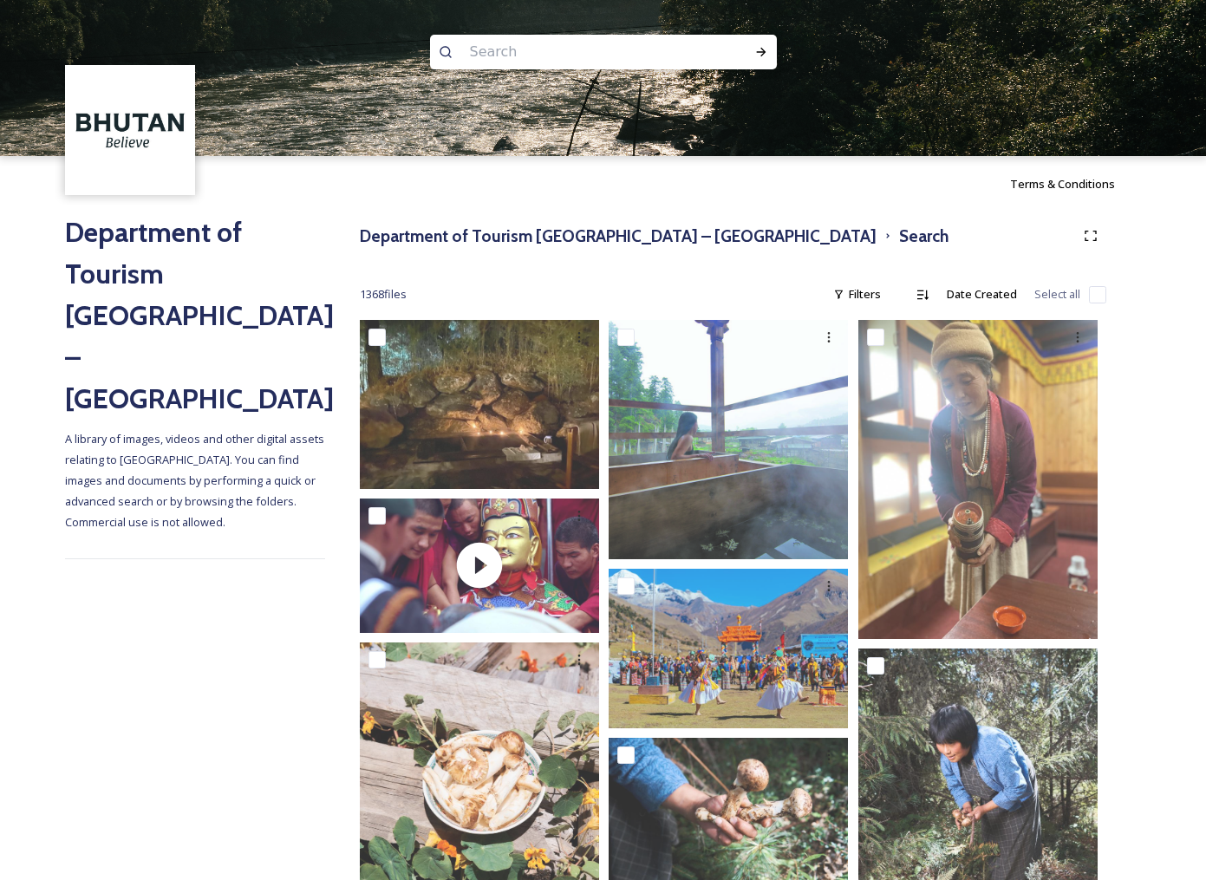
click at [552, 56] on input at bounding box center [580, 52] width 238 height 38
type input "wild life cature"
click at [759, 49] on icon at bounding box center [761, 52] width 14 height 14
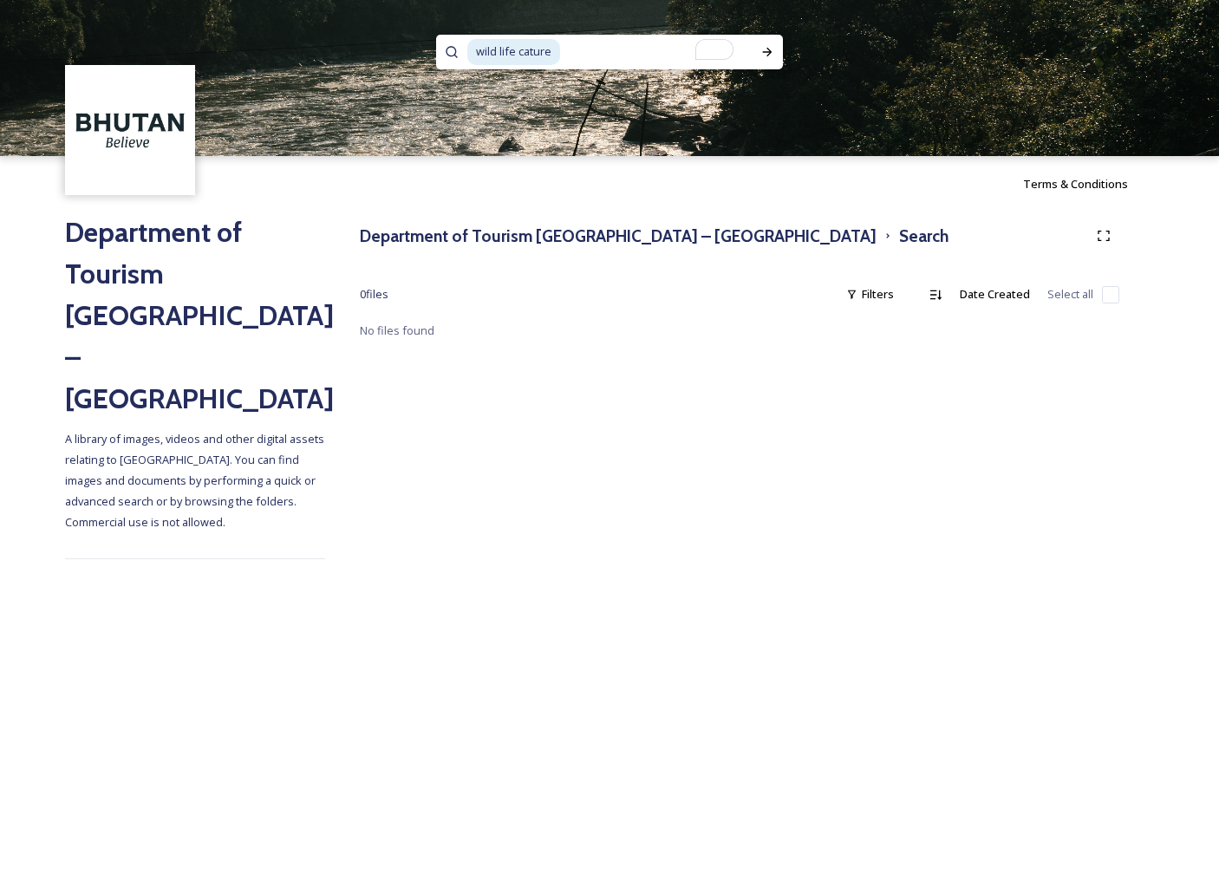
click at [582, 44] on input "To enrich screen reader interactions, please activate Accessibility in Grammarl…" at bounding box center [657, 52] width 190 height 38
type input "wild"
type input "life"
type input "animal"
click at [767, 59] on div "Run Search" at bounding box center [767, 51] width 31 height 31
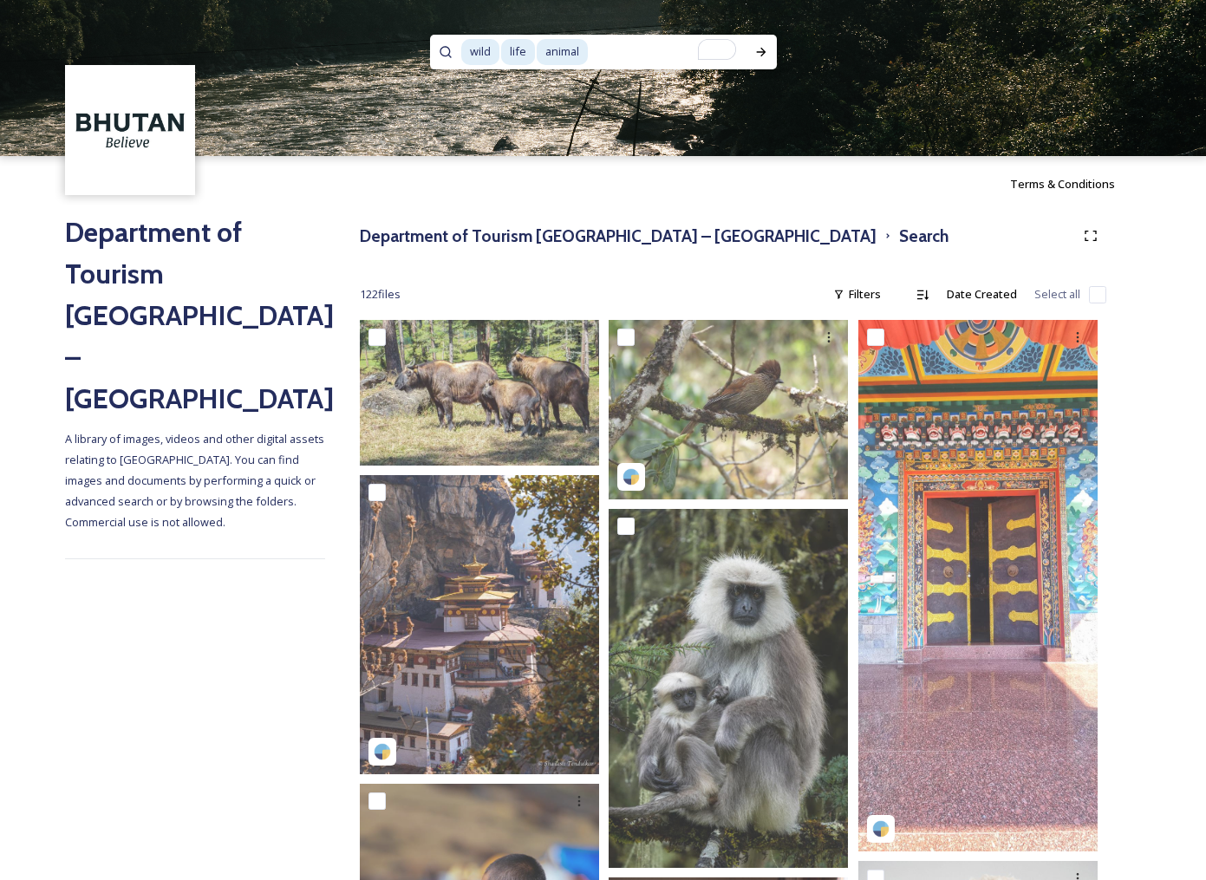
click at [639, 46] on input "To enrich screen reader interactions, please activate Accessibility in Grammarl…" at bounding box center [667, 52] width 156 height 38
type input "a"
type input "l"
type input "w"
type input "trans bhutan trail"
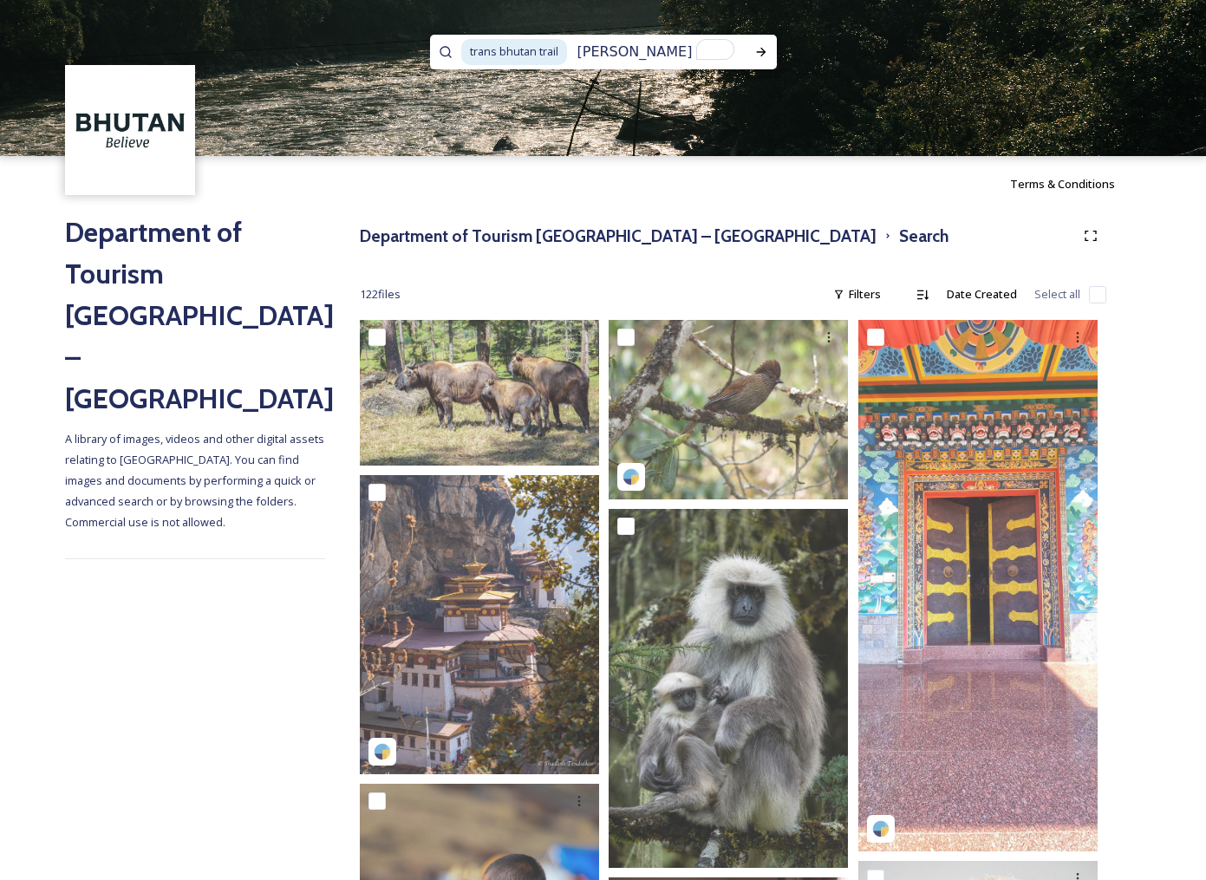
type input "trans"
type input "trail"
click at [764, 58] on icon at bounding box center [761, 52] width 14 height 14
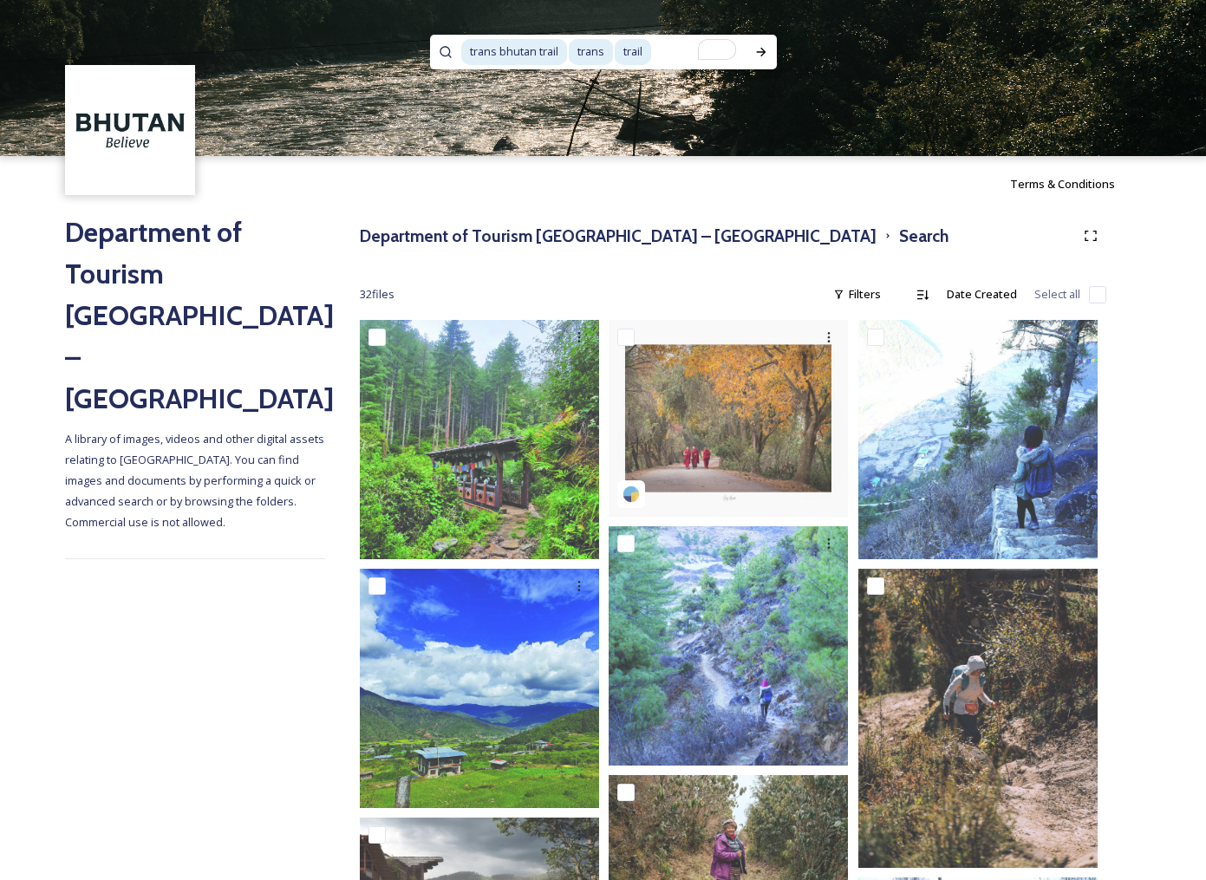
click at [670, 50] on input "To enrich screen reader interactions, please activate Accessibility in Grammarl…" at bounding box center [699, 52] width 93 height 38
type input "t"
type input "trekking"
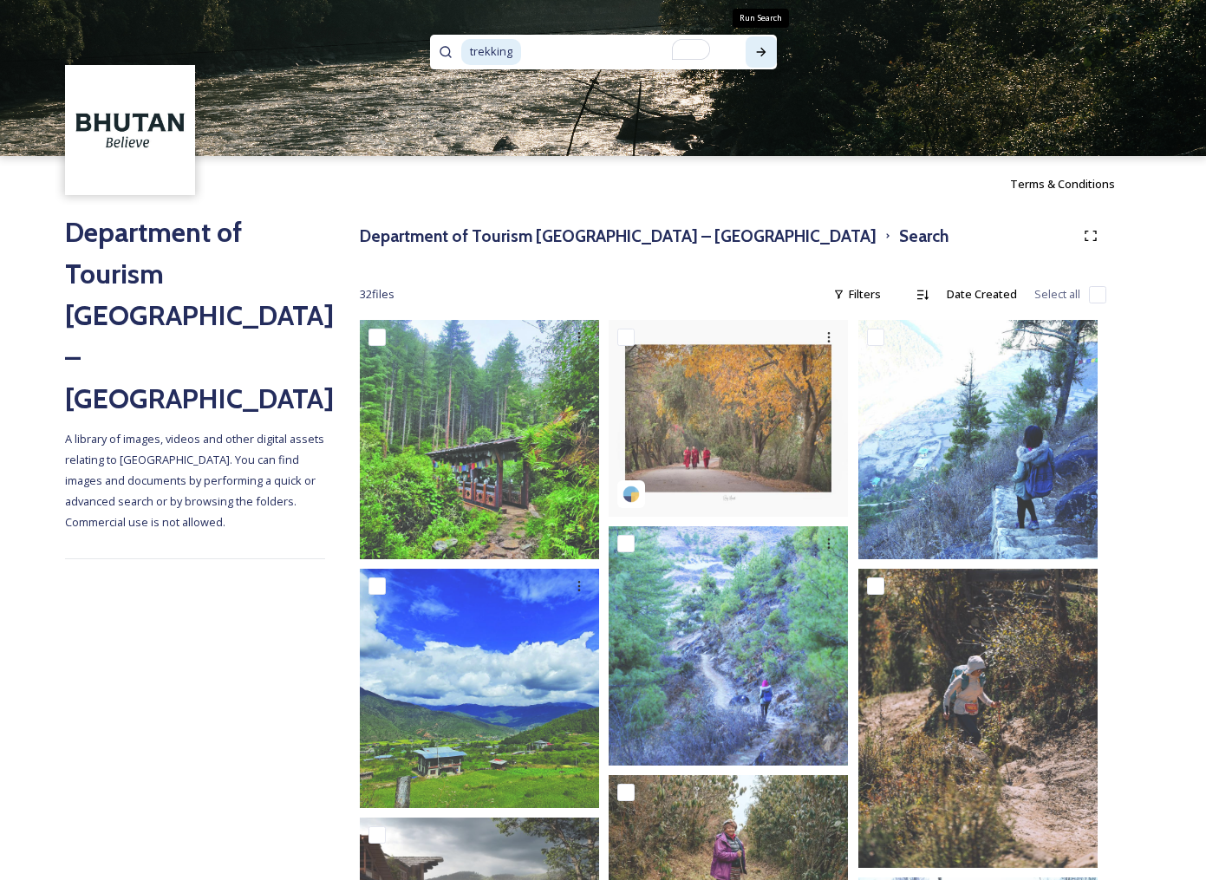
click at [765, 52] on icon at bounding box center [761, 52] width 14 height 14
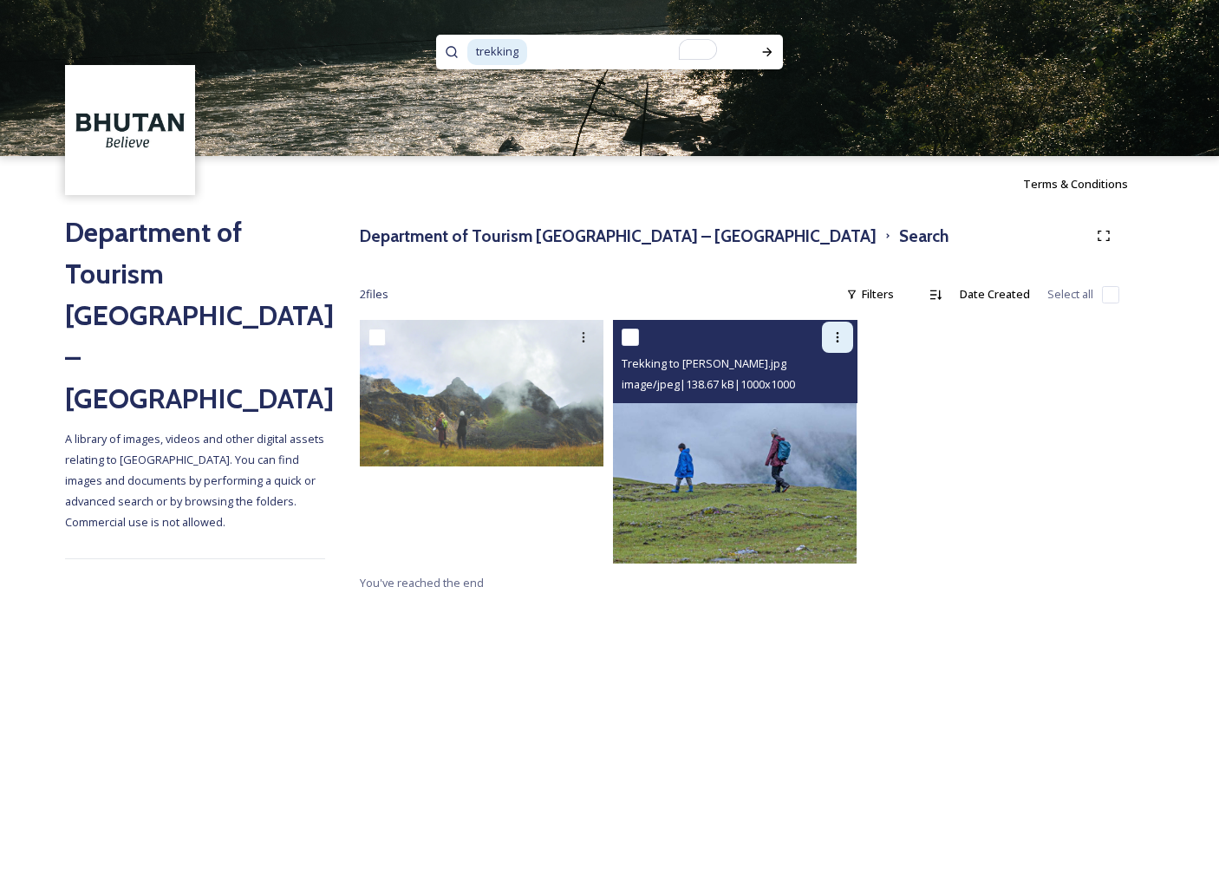
click at [830, 335] on icon at bounding box center [837, 337] width 14 height 14
click at [827, 412] on span "Download" at bounding box center [817, 408] width 53 height 16
